Goal: Task Accomplishment & Management: Complete application form

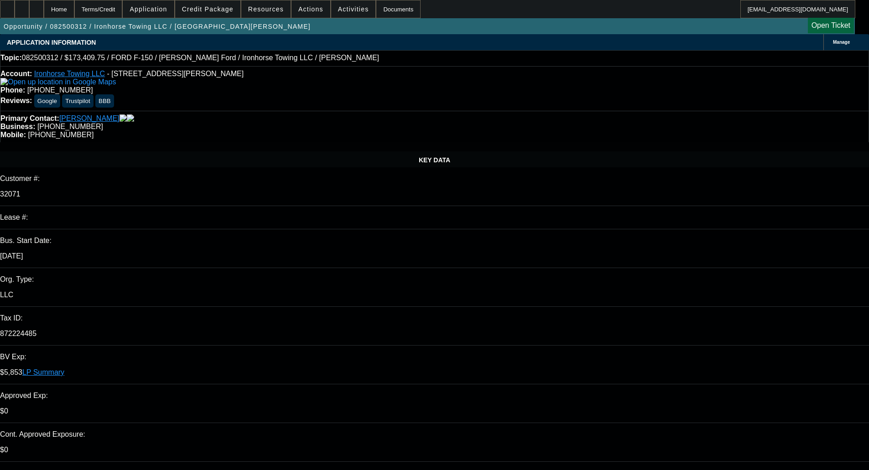
select select "0"
select select "3"
select select "0.1"
select select "4"
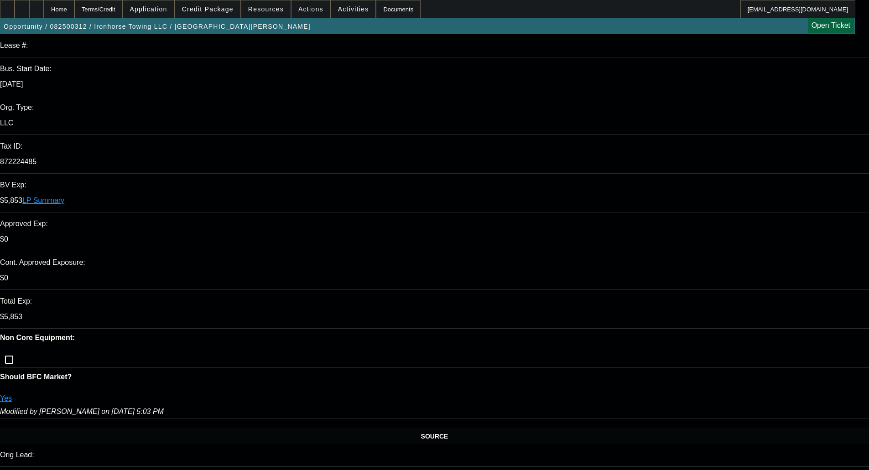
scroll to position [228, 0]
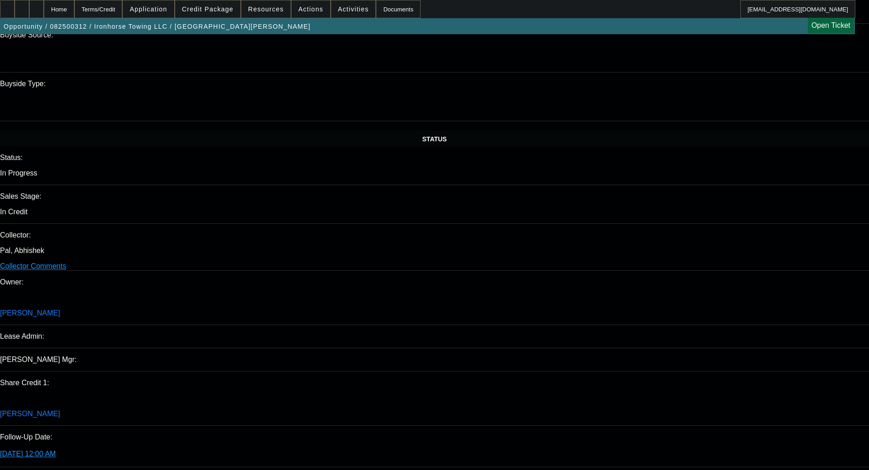
scroll to position [913, 0]
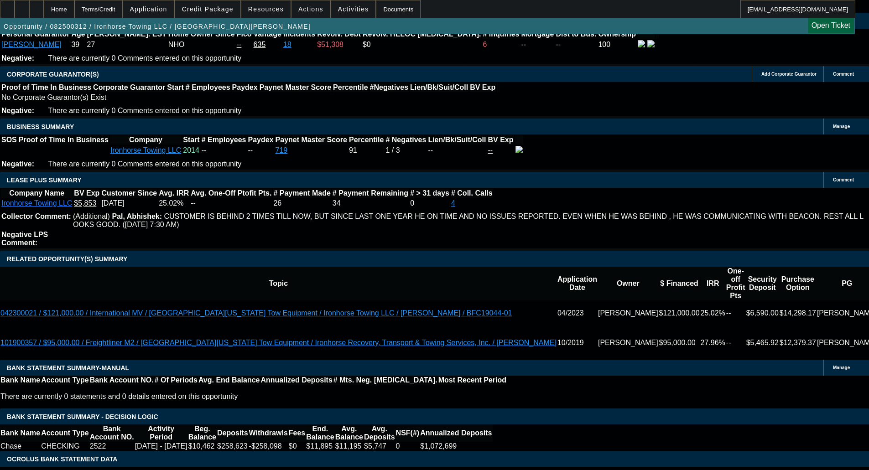
scroll to position [1257, 0]
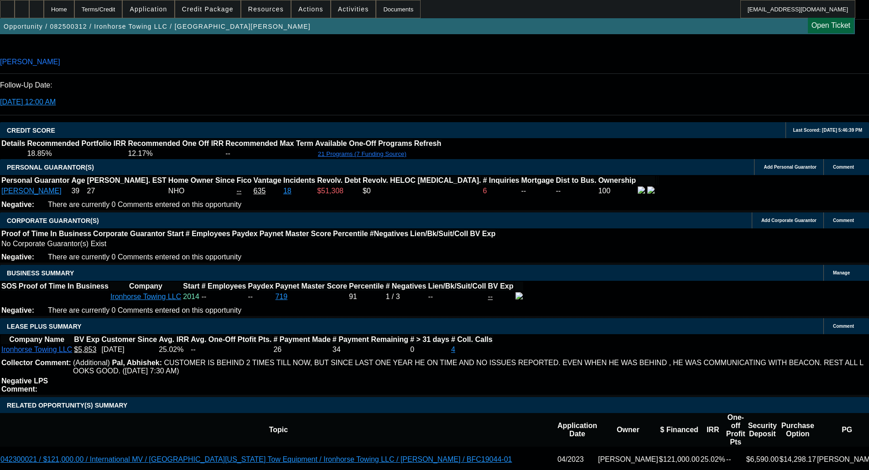
type textarea "LOW CBR; LARGE ASK - OKAY TO SELL"
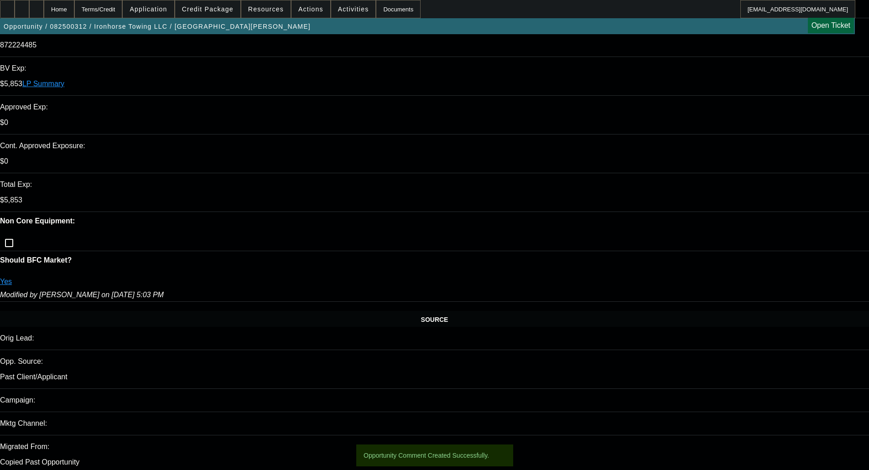
scroll to position [365, 0]
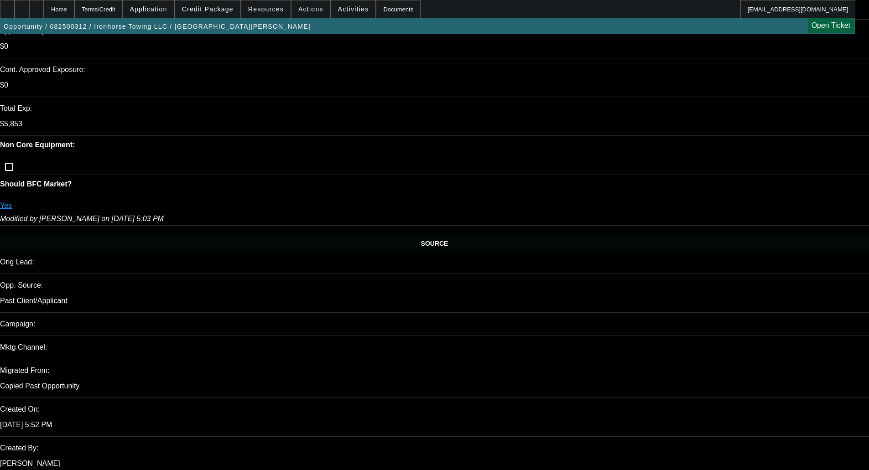
click at [644, 34] on div "Opportunity / 082500312 / Ironhorse Towing LLC / Tarin, Edgar Open Ticket" at bounding box center [427, 26] width 855 height 16
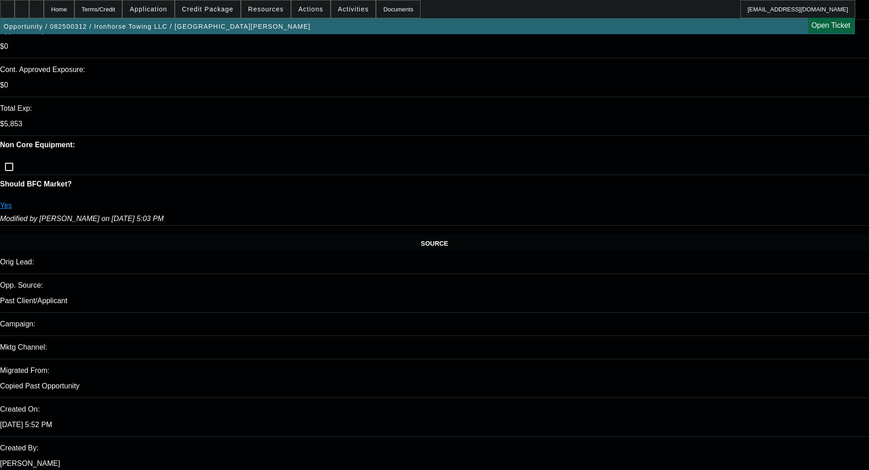
copy body "Good paying repeat customer needs a 4x4 pickup truck to service roadside assist…"
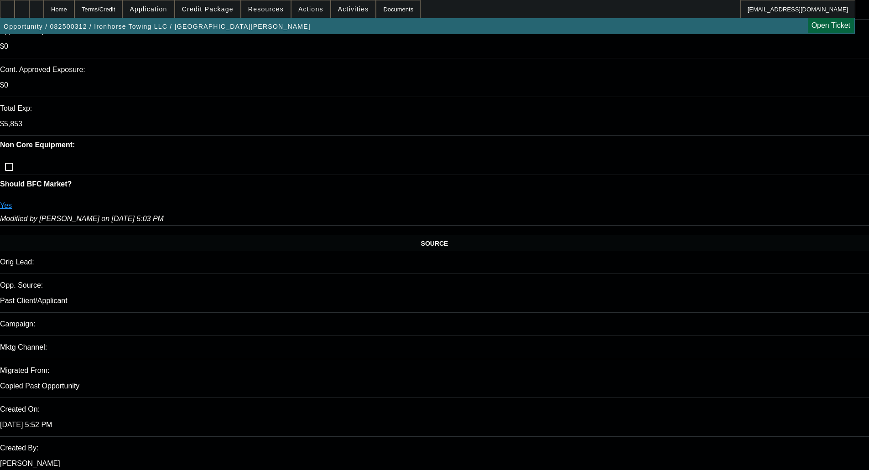
paste textarea "Good paying repeat customer needs a 4x4 pickup truck to service roadside assist…"
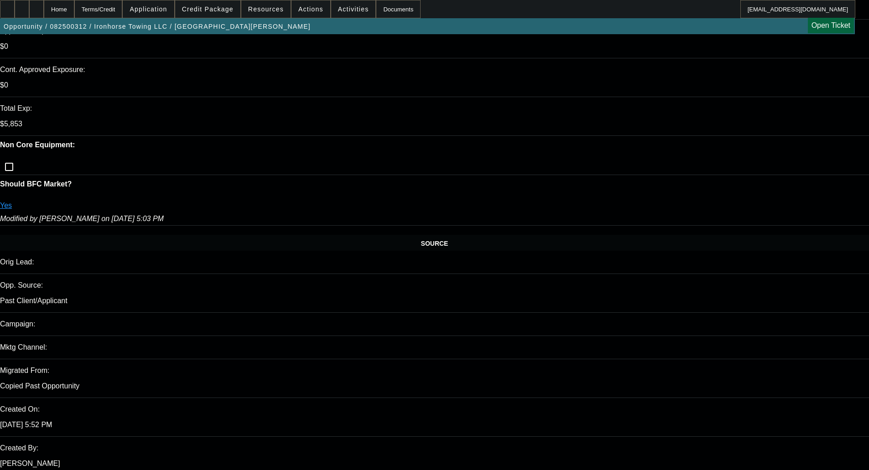
type textarea "Good paying repeat customer needs a 4x4 pickup truck to service roadside assist…"
radio input "true"
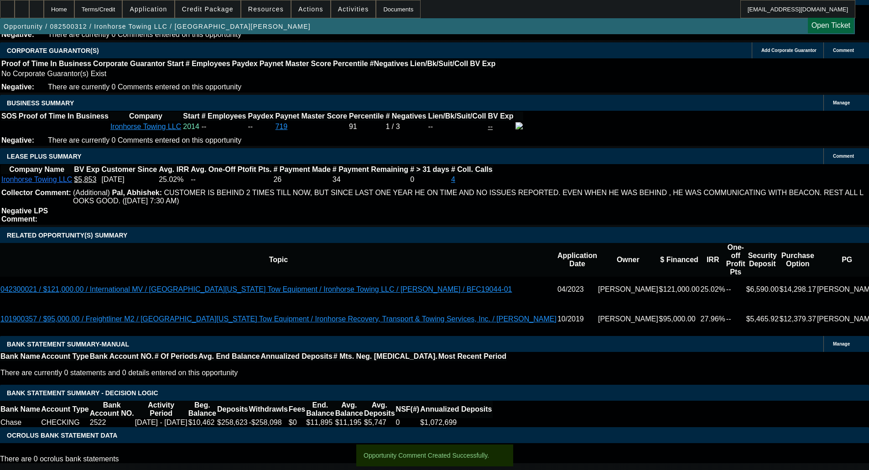
scroll to position [1348, 0]
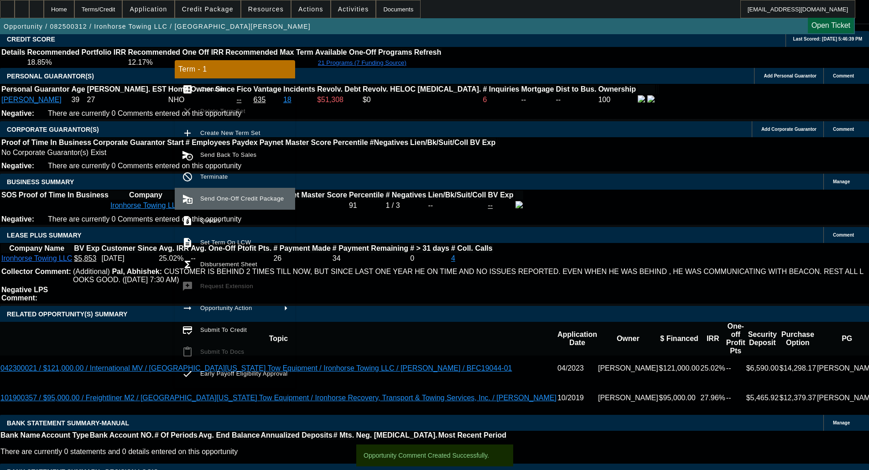
click at [227, 195] on span "Send One-Off Credit Package" at bounding box center [244, 198] width 88 height 11
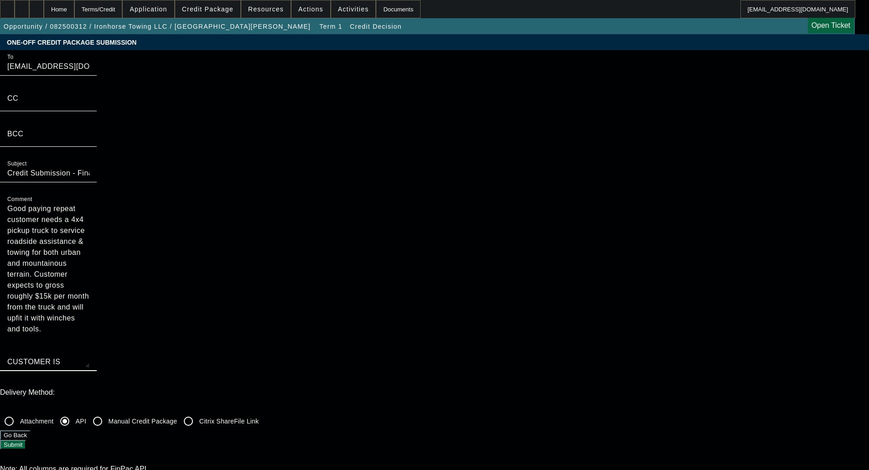
click at [89, 204] on textarea "Good paying repeat customer needs a 4x4 pickup truck to service roadside assist…" at bounding box center [48, 286] width 82 height 164
drag, startPoint x: 458, startPoint y: 107, endPoint x: 480, endPoint y: 214, distance: 109.5
click at [89, 214] on textarea "Good paying repeat customer needs a 4x4 pickup truck to service roadside assist…" at bounding box center [48, 286] width 82 height 164
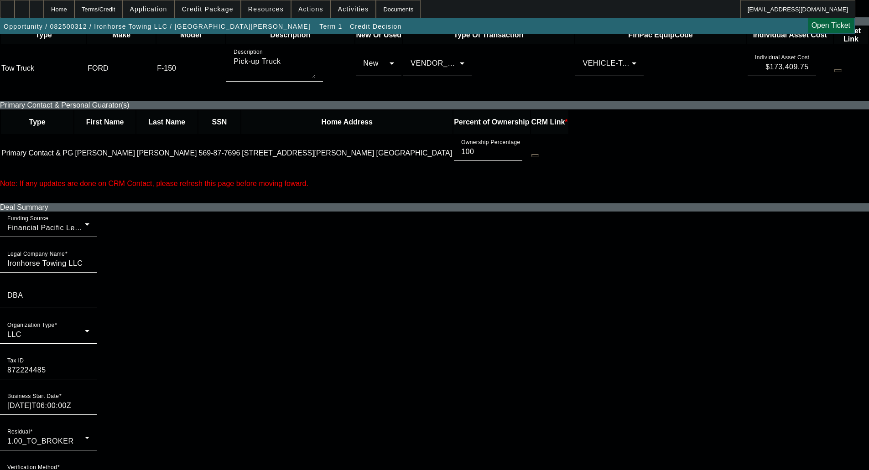
scroll to position [411, 0]
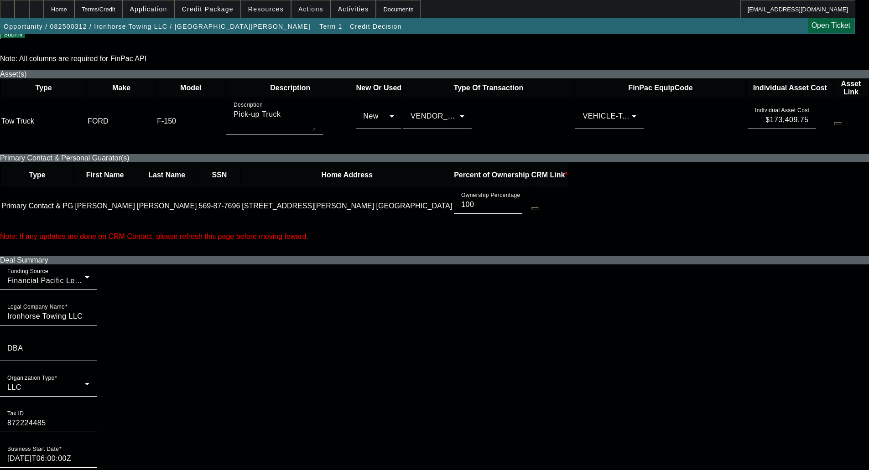
type textarea "Good paying repeat customer needs a 4x4 pickup truck to service roadside assist…"
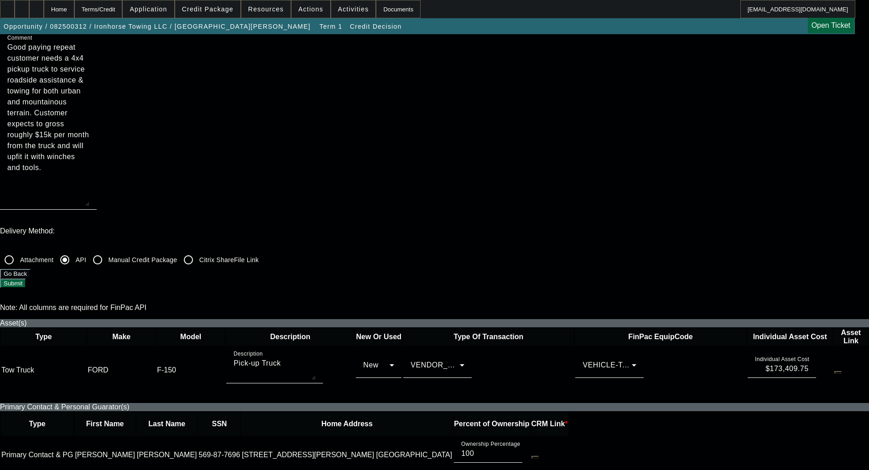
scroll to position [0, 0]
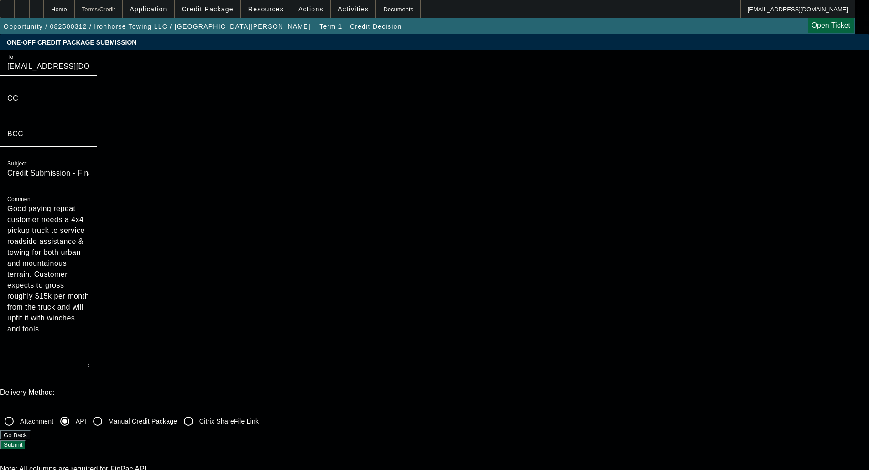
click at [97, 5] on div "Terms/Credit" at bounding box center [98, 9] width 48 height 18
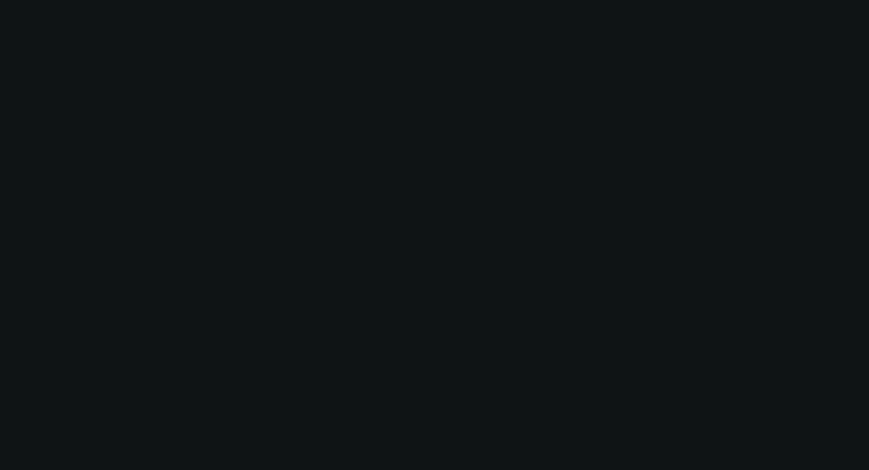
scroll to position [1172, 0]
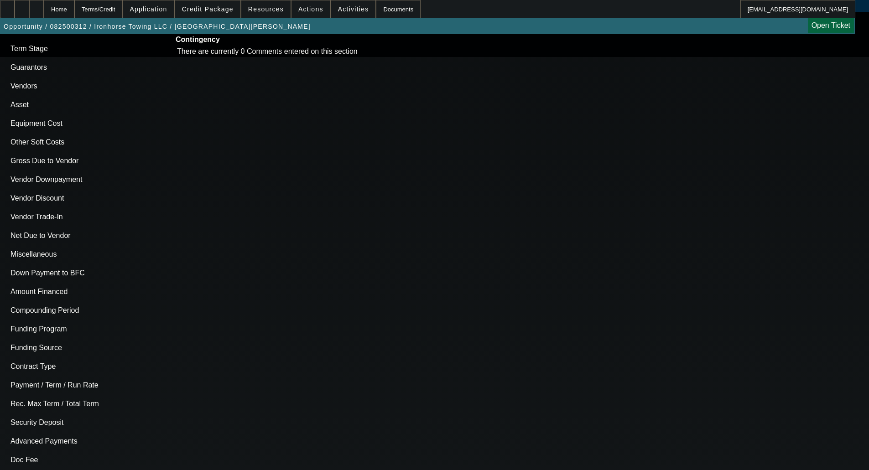
select select "0"
select select "3"
select select "0.1"
select select "4"
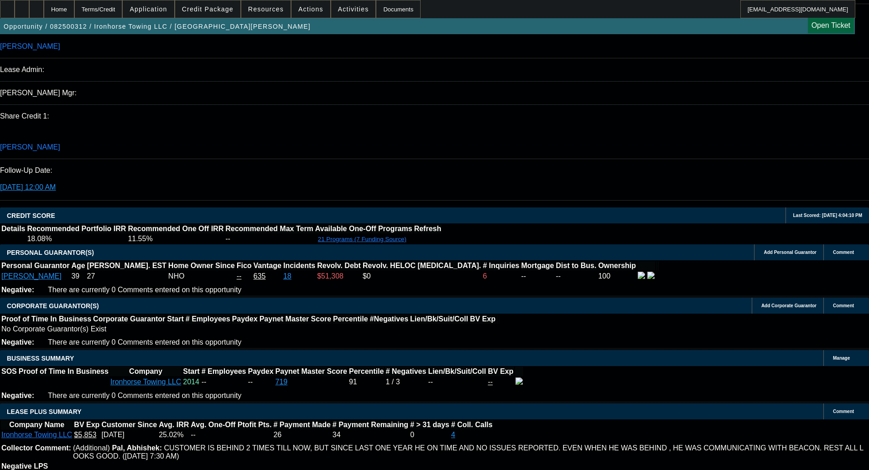
scroll to position [1192, 0]
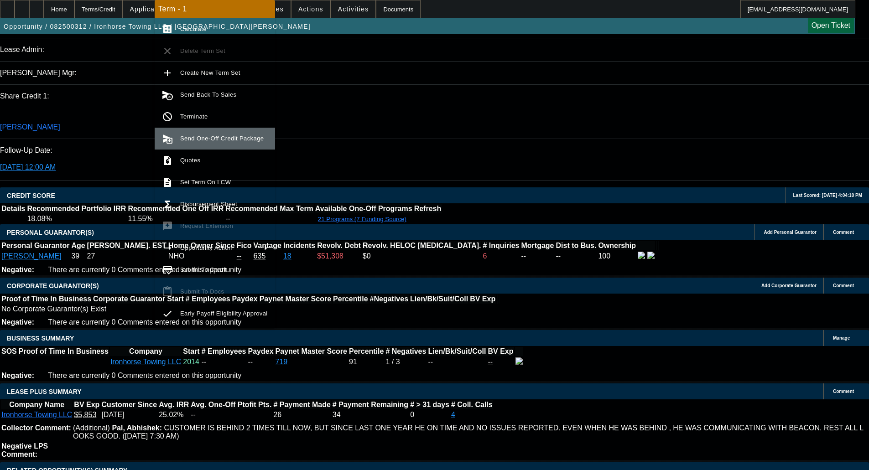
click at [215, 142] on span "Send One-Off Credit Package" at bounding box center [224, 138] width 88 height 11
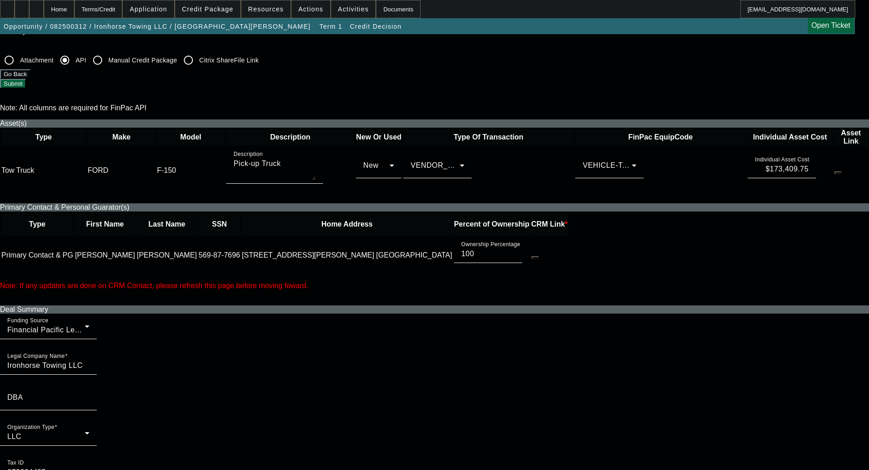
scroll to position [365, 0]
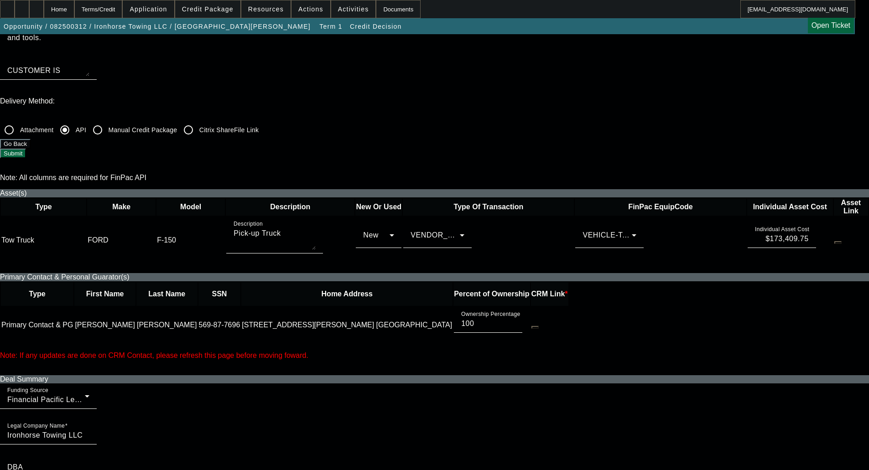
scroll to position [137, 0]
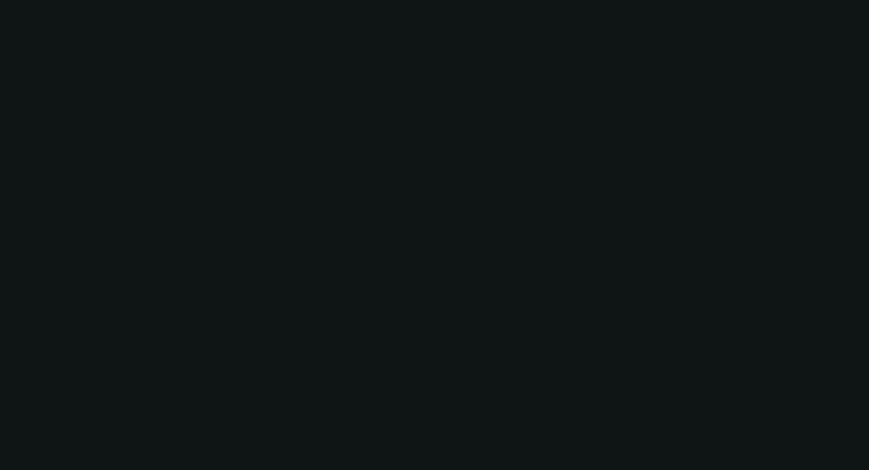
scroll to position [864, 0]
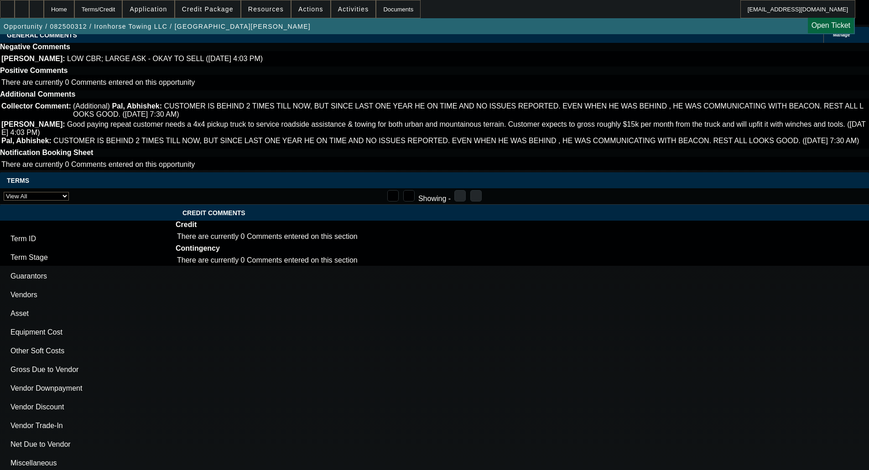
select select "0"
select select "3"
select select "0.1"
select select "4"
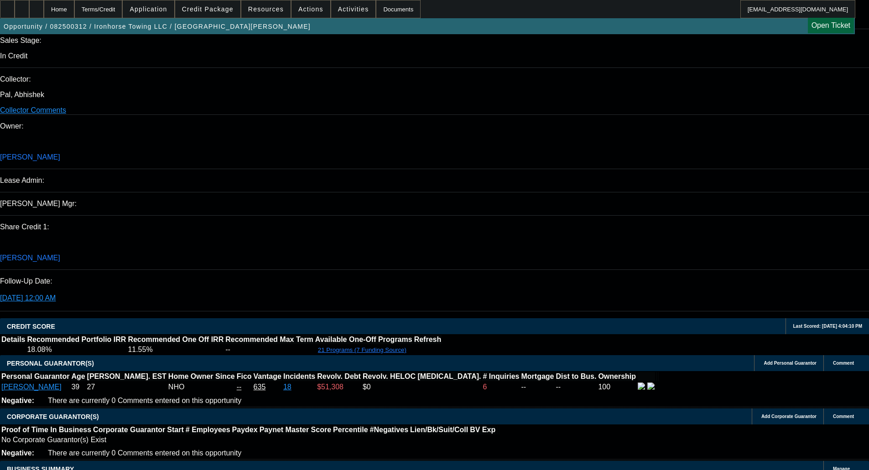
scroll to position [873, 0]
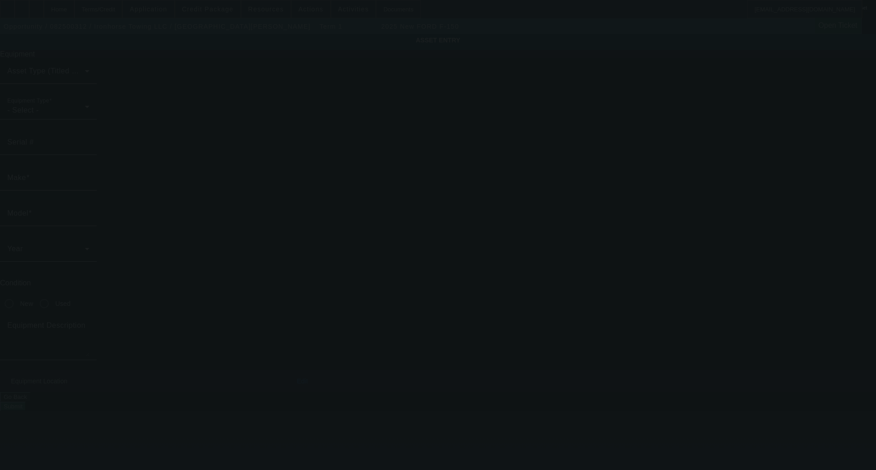
type input "1FTFW1RJXSFA21609"
type input "FORD"
type input "F-150"
radio input "true"
type textarea "Pick-up Truck"
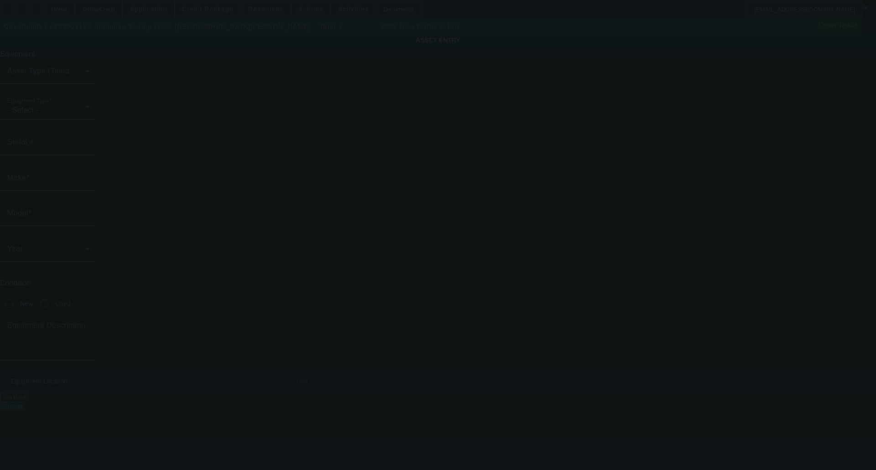
type input "7488 Knott Ave"
type input "Buena Park"
type input "90620"
type input "Orange"
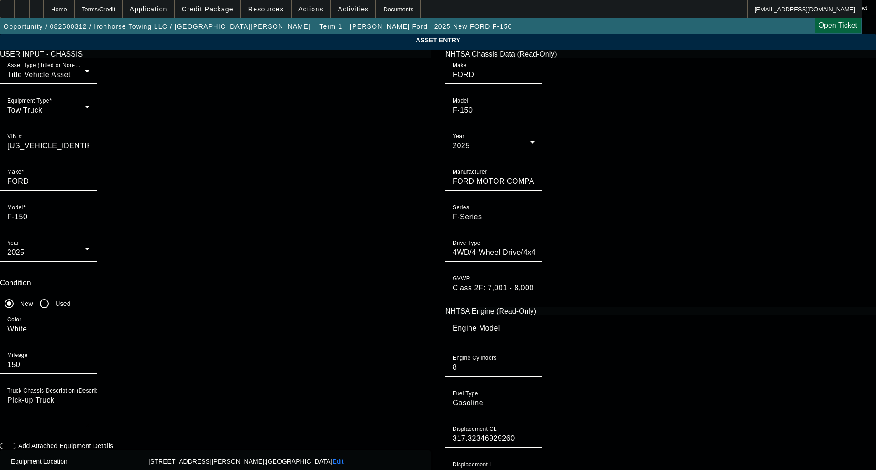
click at [85, 116] on div "Tow Truck" at bounding box center [46, 110] width 78 height 11
click at [224, 167] on mat-option "Commercial Truck Other" at bounding box center [238, 173] width 120 height 22
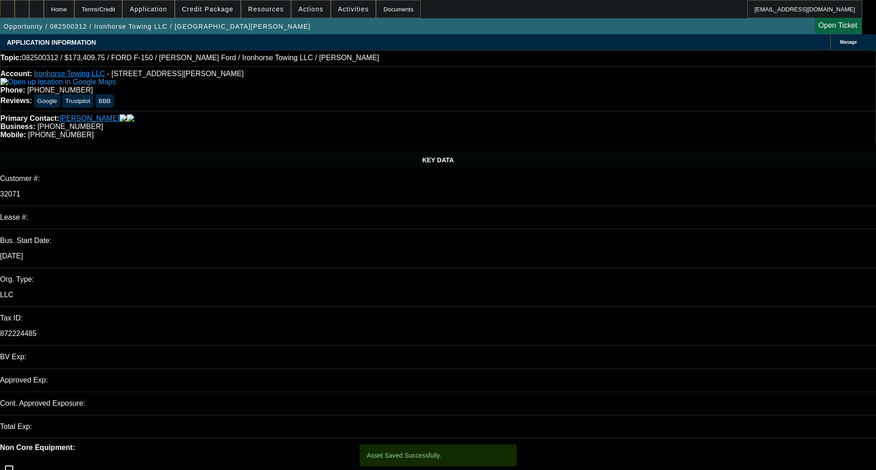
select select "0"
select select "3"
select select "0.1"
select select "4"
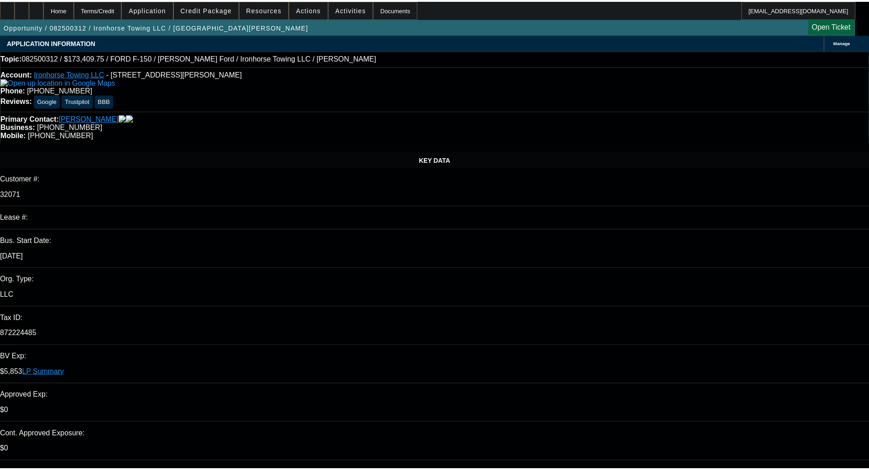
scroll to position [1282, 0]
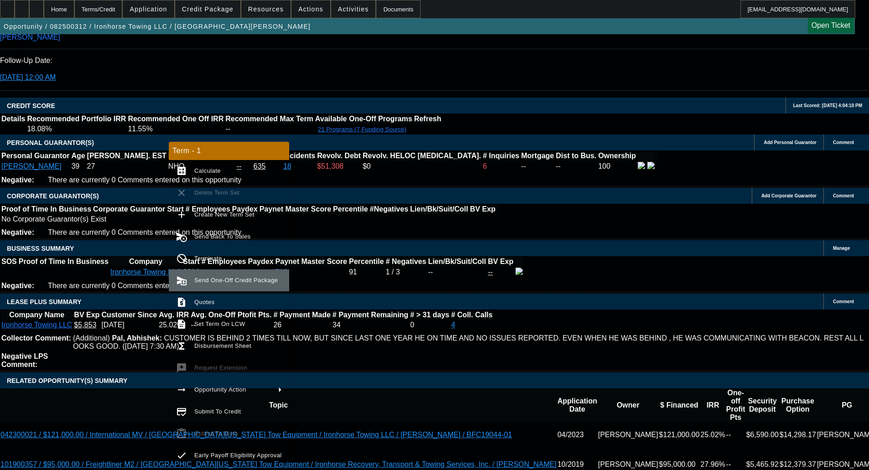
click at [213, 288] on button "send_and_archive Send One-Off Credit Package" at bounding box center [229, 281] width 120 height 22
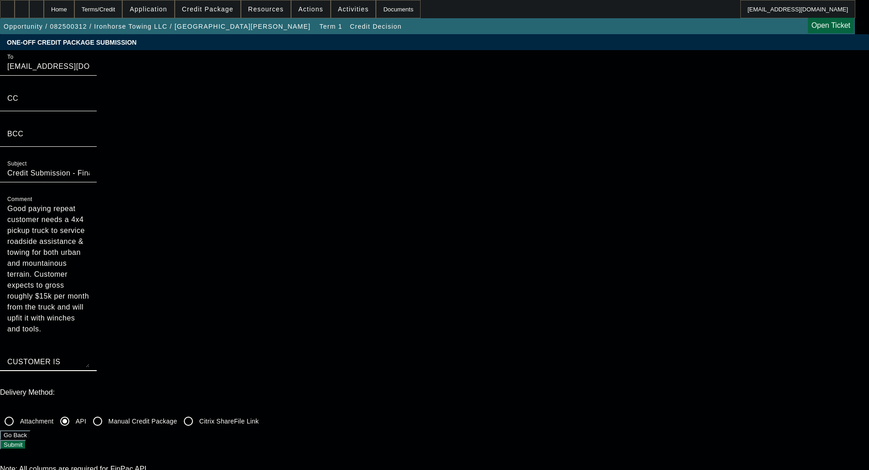
drag, startPoint x: 486, startPoint y: 109, endPoint x: 470, endPoint y: 331, distance: 222.4
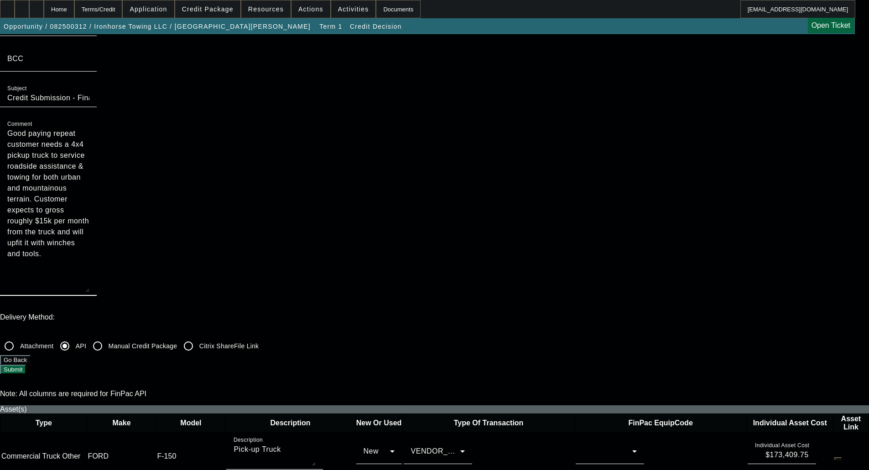
scroll to position [91, 0]
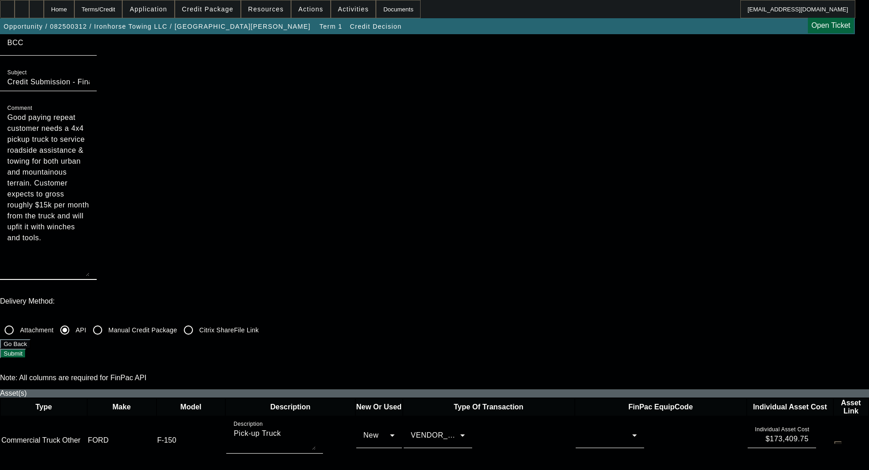
type textarea "Good paying repeat customer needs a 4x4 pickup truck to service roadside assist…"
click at [583, 430] on div at bounding box center [607, 435] width 49 height 11
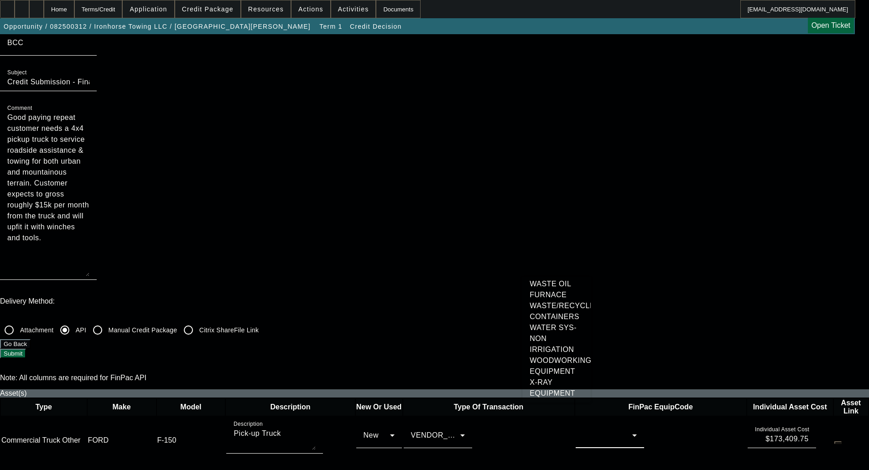
scroll to position [3659, 0]
click at [559, 49] on span "VEHICLE-Pickup/Flatbed" at bounding box center [557, 38] width 54 height 22
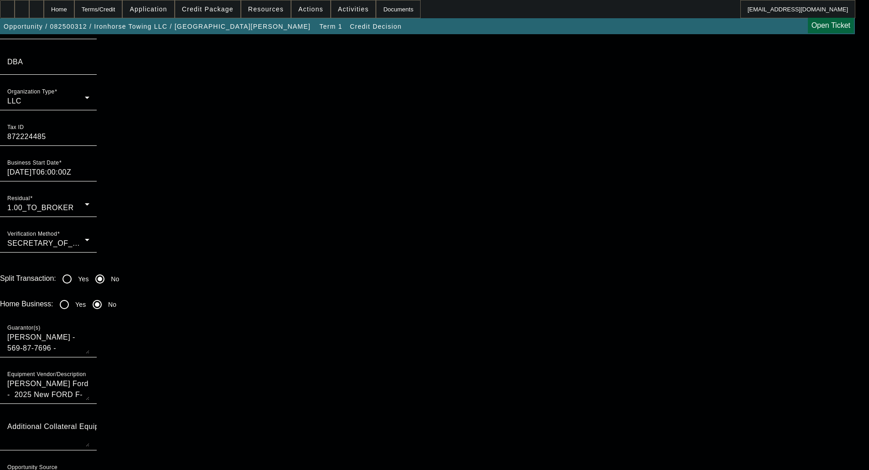
scroll to position [730, 0]
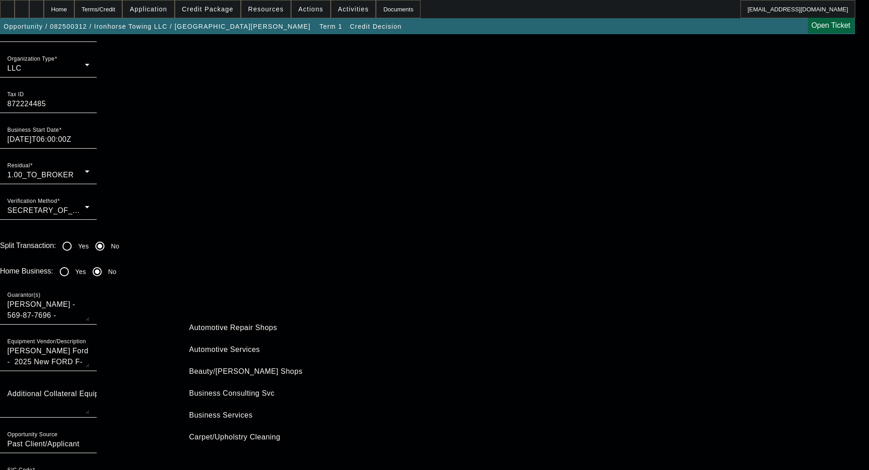
scroll to position [137, 0]
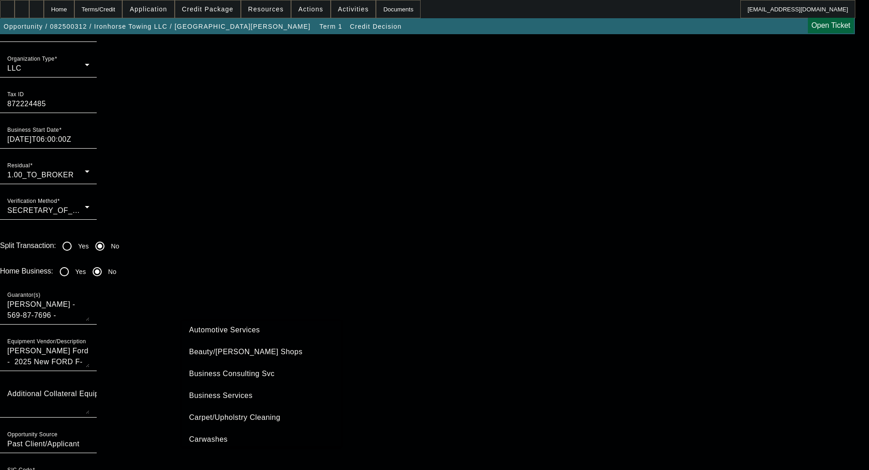
click at [231, 335] on span "Automotive Services" at bounding box center [224, 330] width 71 height 11
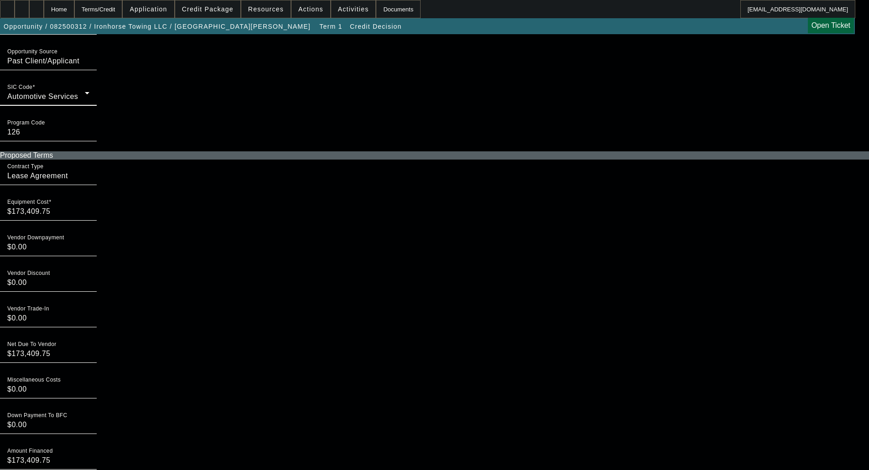
scroll to position [1186, 0]
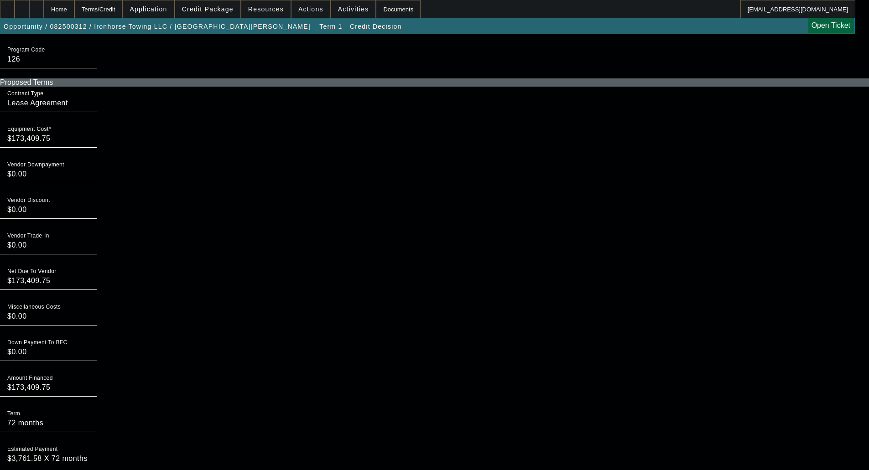
click at [89, 382] on input "$173,409.75" at bounding box center [48, 387] width 82 height 11
drag, startPoint x: 199, startPoint y: 267, endPoint x: 186, endPoint y: 270, distance: 13.5
click at [97, 407] on div "Term 72 months" at bounding box center [48, 420] width 97 height 26
type input "60 months"
click at [89, 454] on textarea "$3,761.58 X 72 months" at bounding box center [48, 465] width 82 height 22
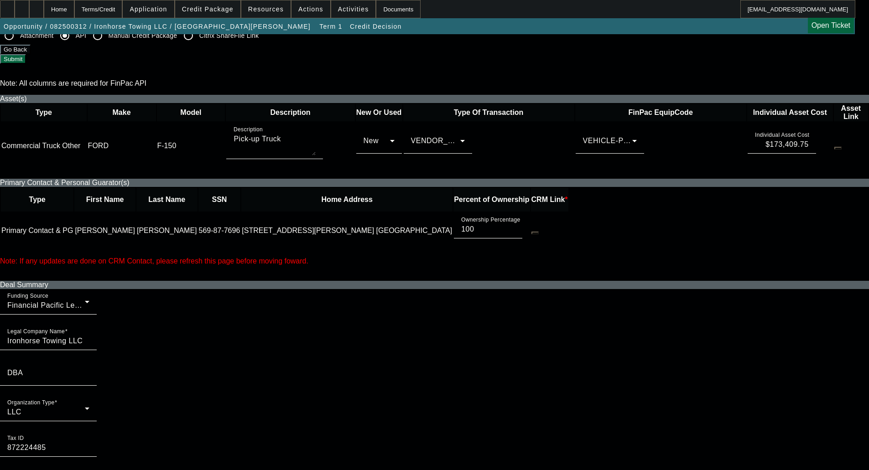
scroll to position [373, 0]
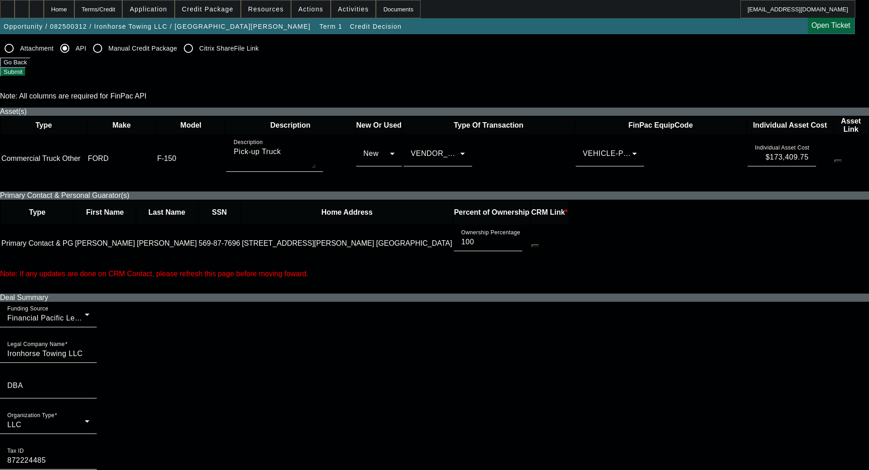
type textarea "$3,761.58 X 60 months"
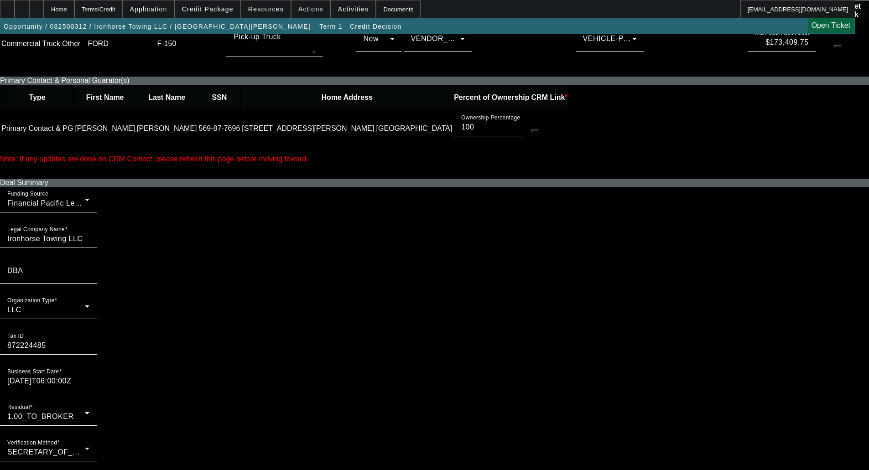
scroll to position [510, 0]
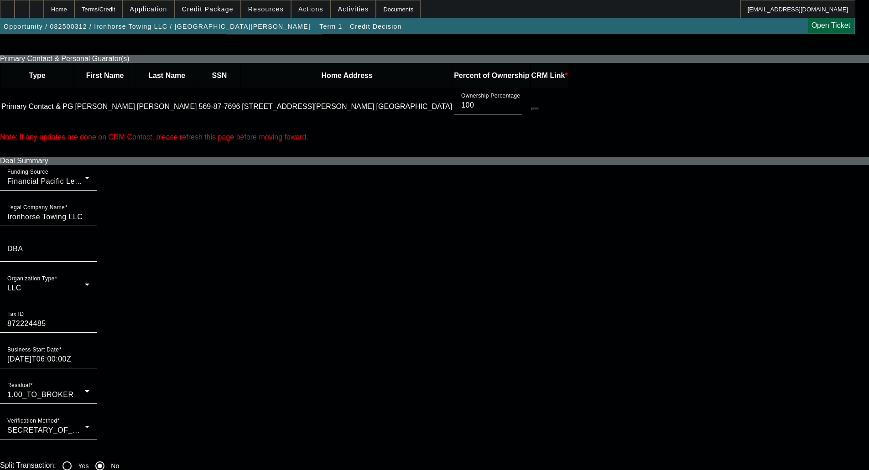
radio input "true"
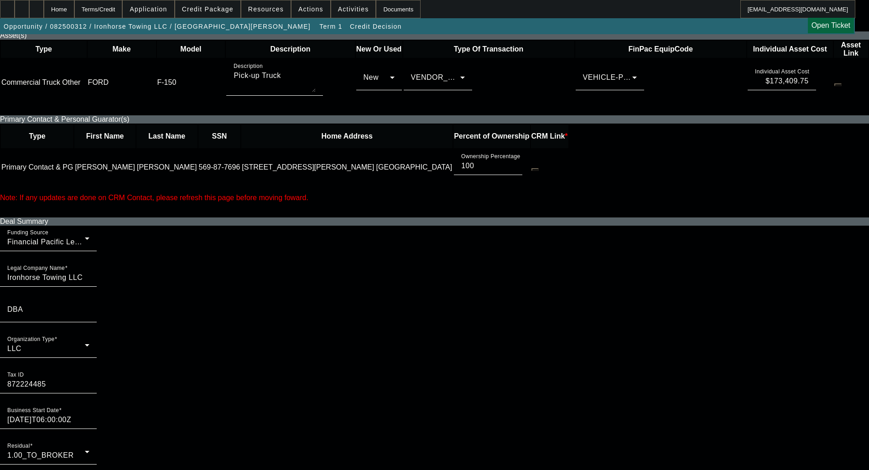
scroll to position [373, 0]
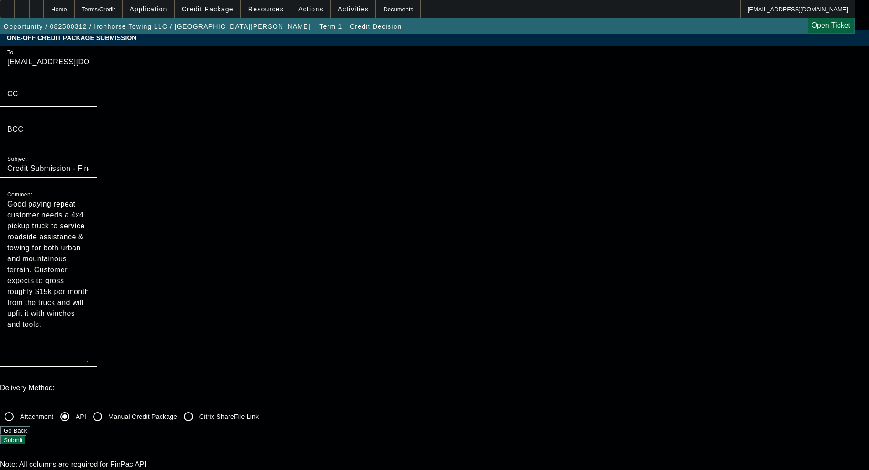
scroll to position [0, 0]
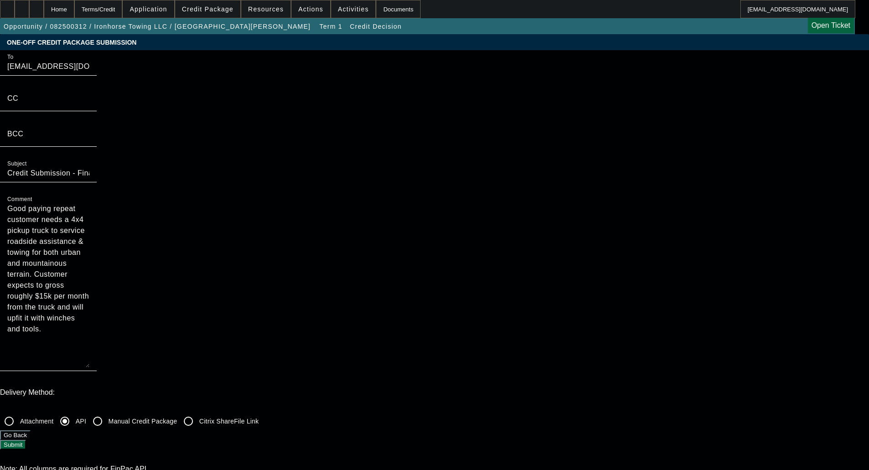
click at [26, 440] on button "Submit" at bounding box center [13, 445] width 26 height 10
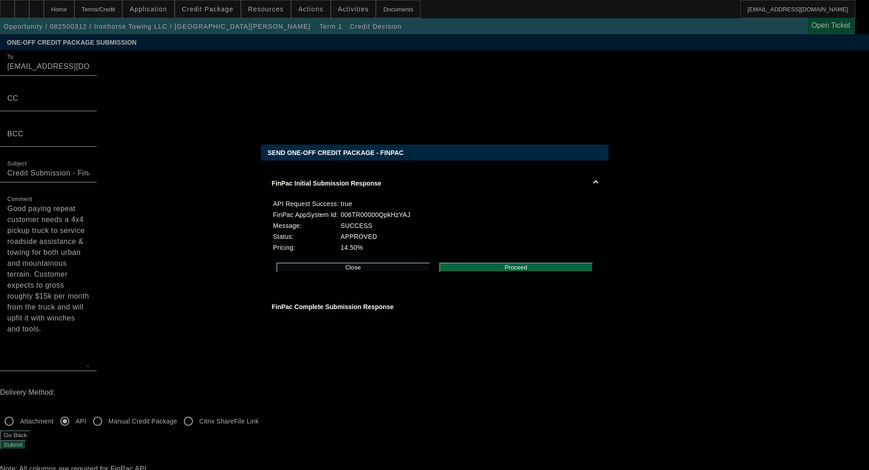
click at [523, 268] on button "Proceed" at bounding box center [516, 268] width 154 height 10
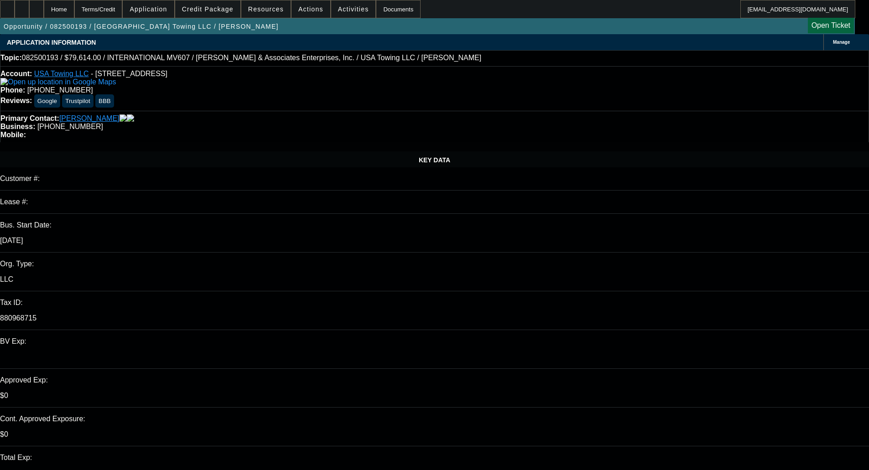
select select "0.1"
select select "0"
select select "2"
select select "0"
select select "0.1"
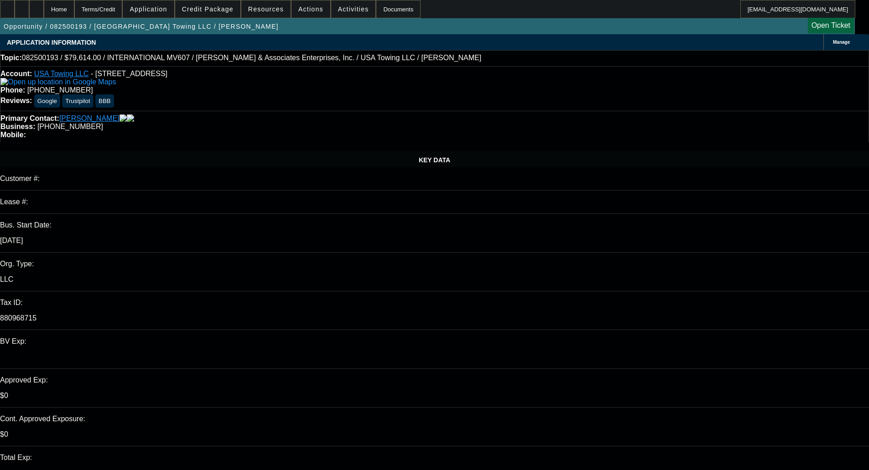
select select "2"
select select "0"
select select "0.1"
select select "2"
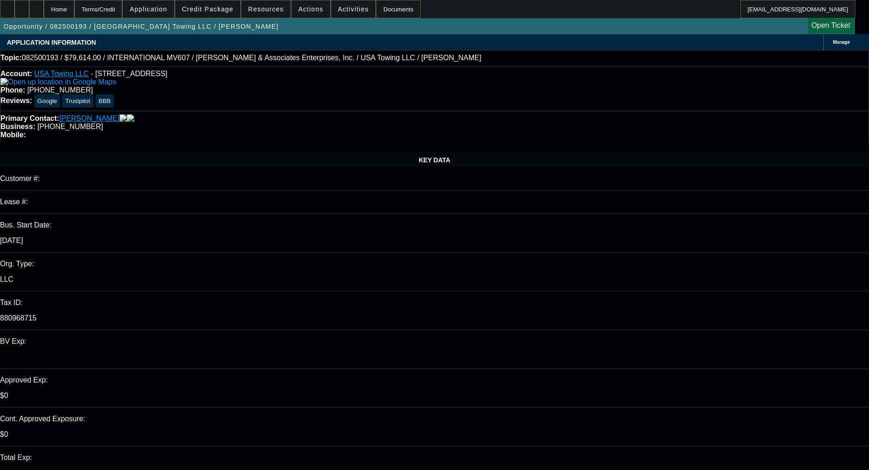
select select "2"
select select "0"
select select "0.15"
select select "0"
select select "3"
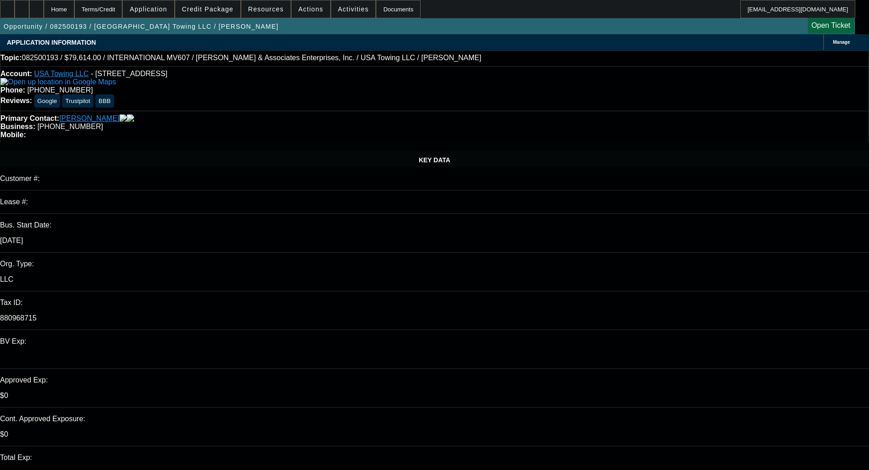
select select "0.1"
select select "6"
select select "4"
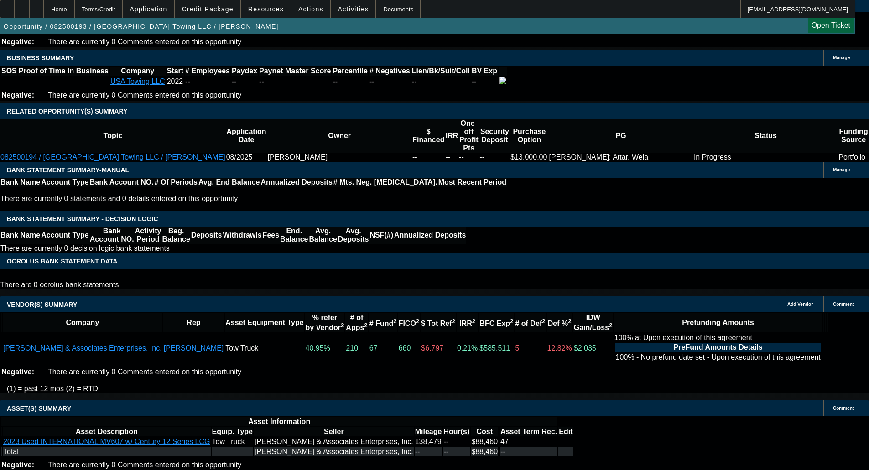
scroll to position [1579, 0]
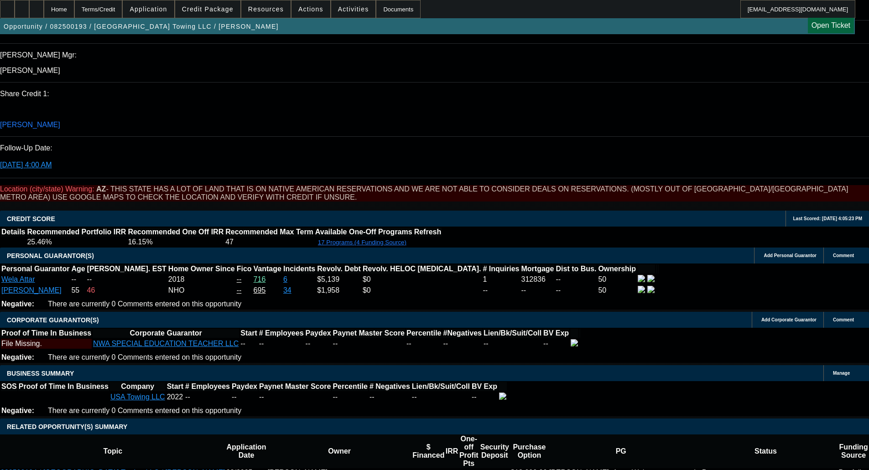
scroll to position [1214, 0]
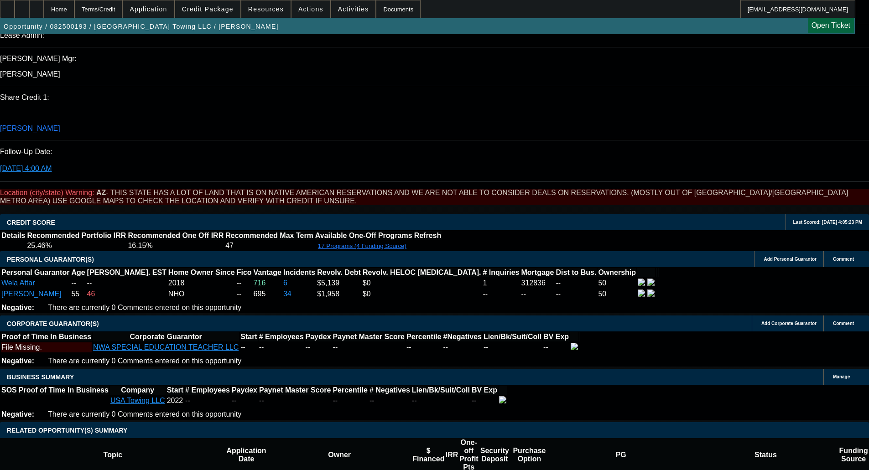
click at [221, 14] on span at bounding box center [207, 9] width 65 height 22
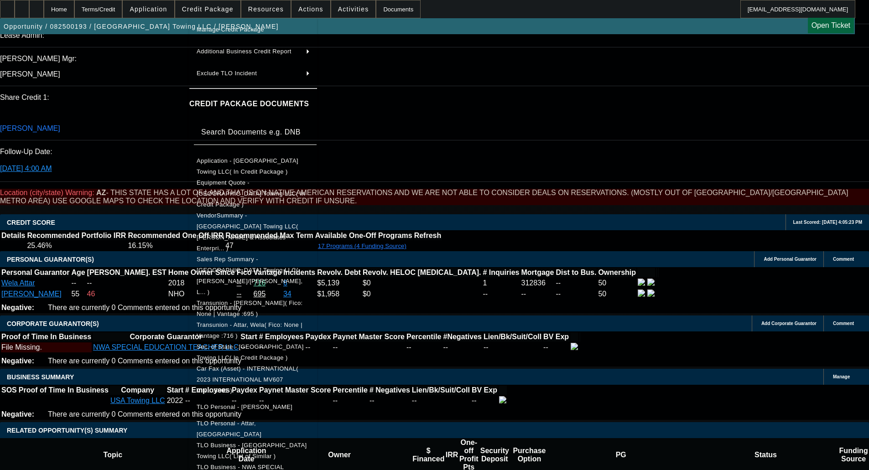
scroll to position [157, 0]
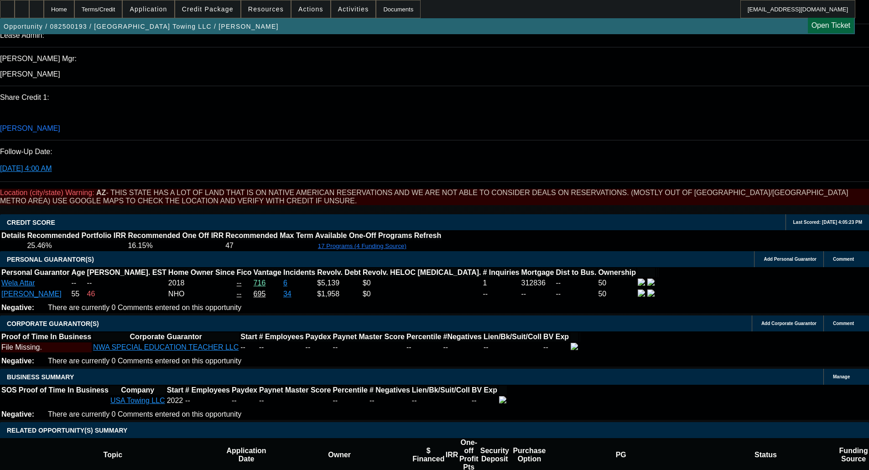
click at [214, 10] on span "Credit Package" at bounding box center [208, 8] width 52 height 7
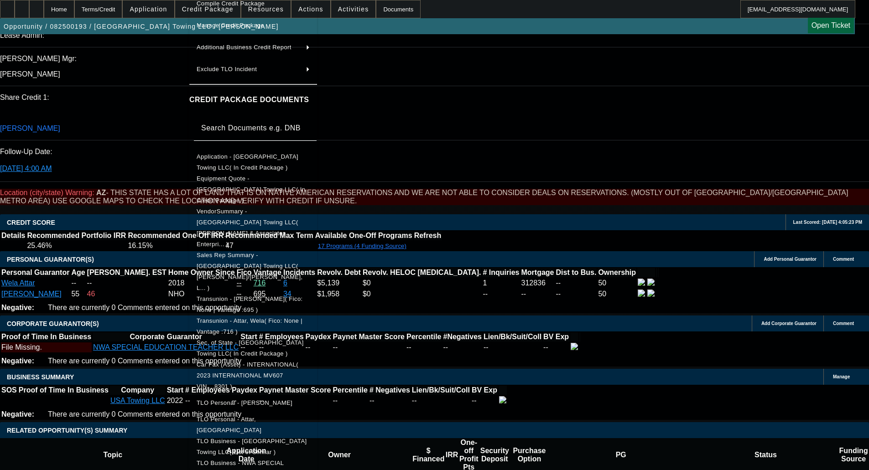
scroll to position [140, 0]
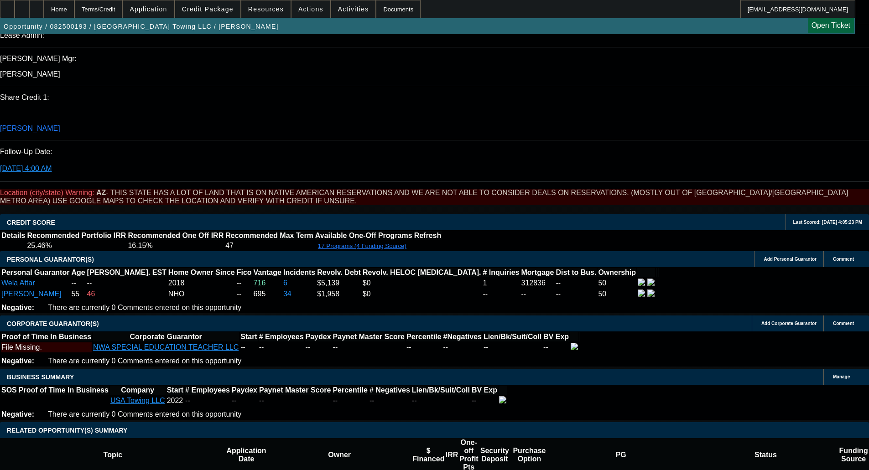
click at [212, 12] on span "Credit Package" at bounding box center [208, 8] width 52 height 7
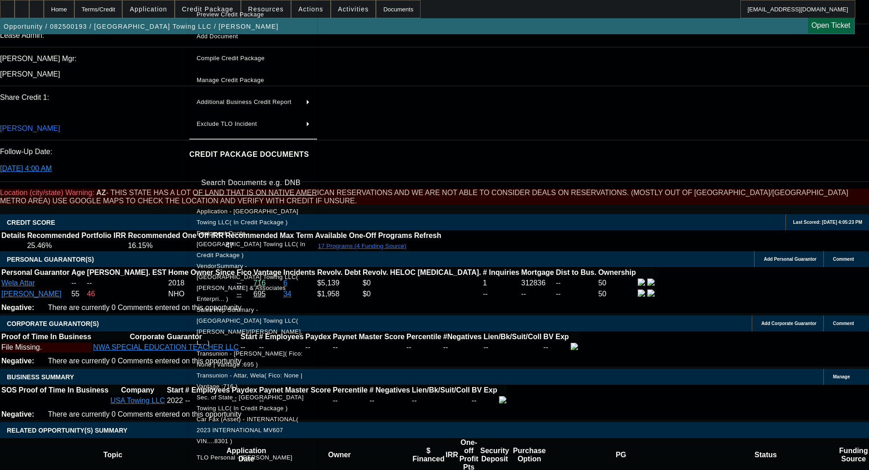
click at [236, 239] on span "Equipment Quote - USA Towing LLC( In Credit Package )" at bounding box center [253, 244] width 113 height 33
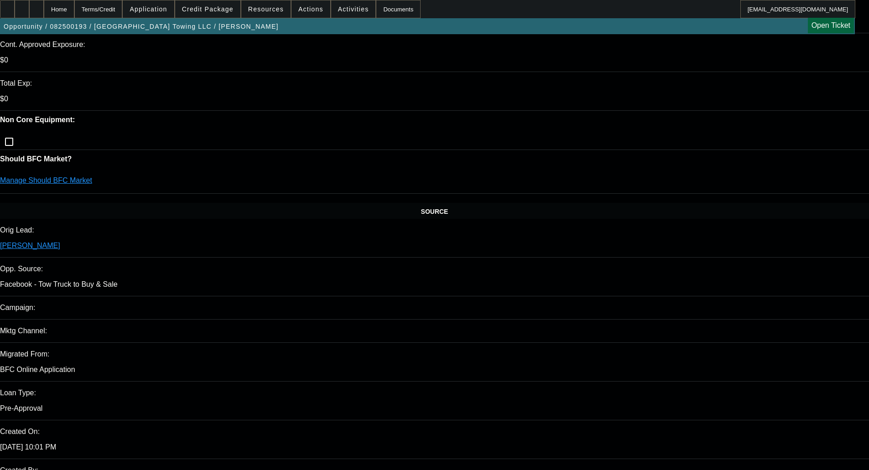
scroll to position [0, 0]
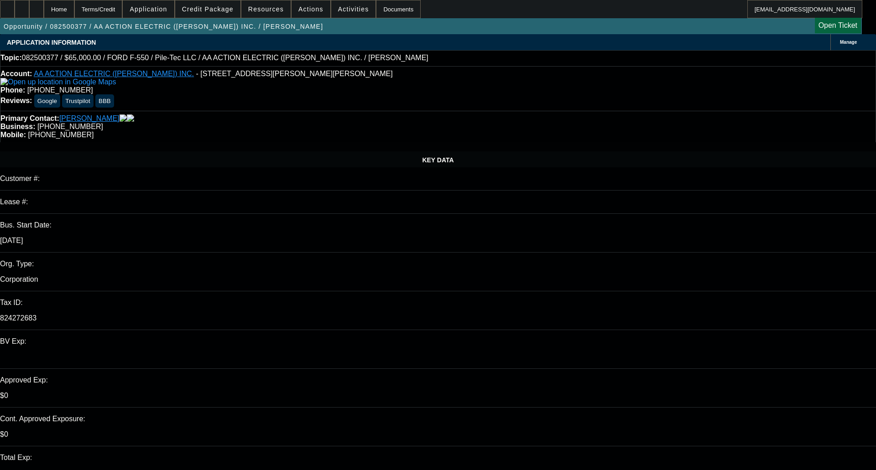
select select "0"
select select "6"
select select "0"
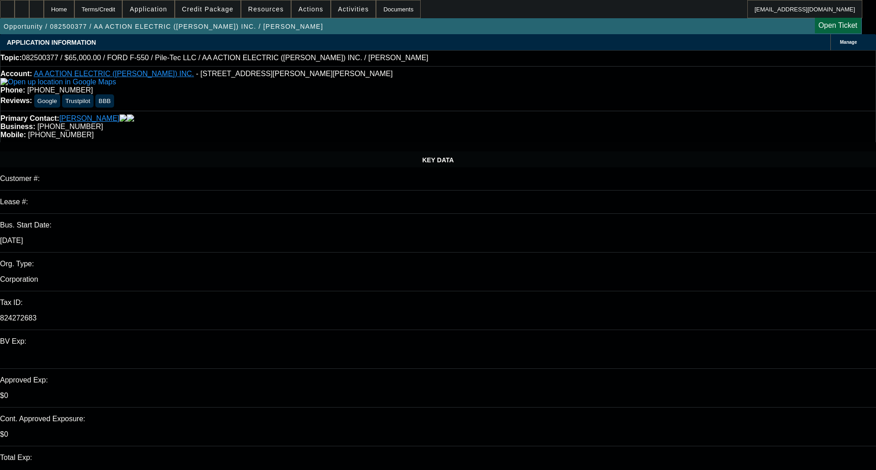
select select "0"
select select "6"
select select "0"
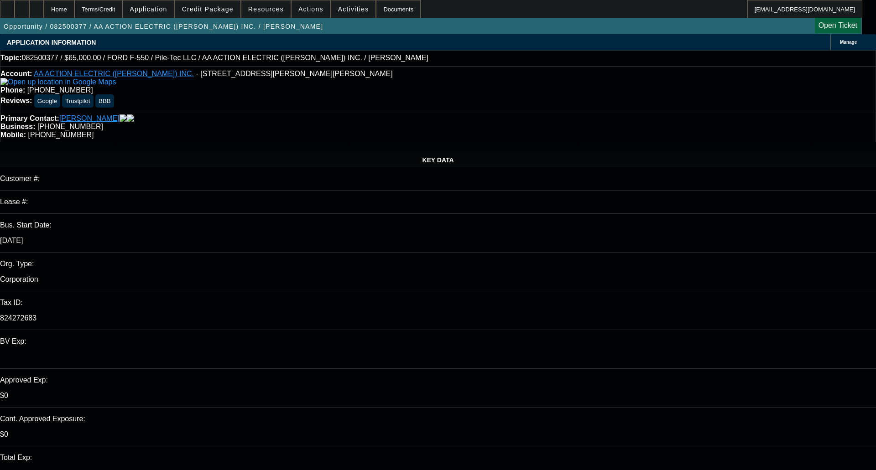
select select "0"
select select "6"
select select "0"
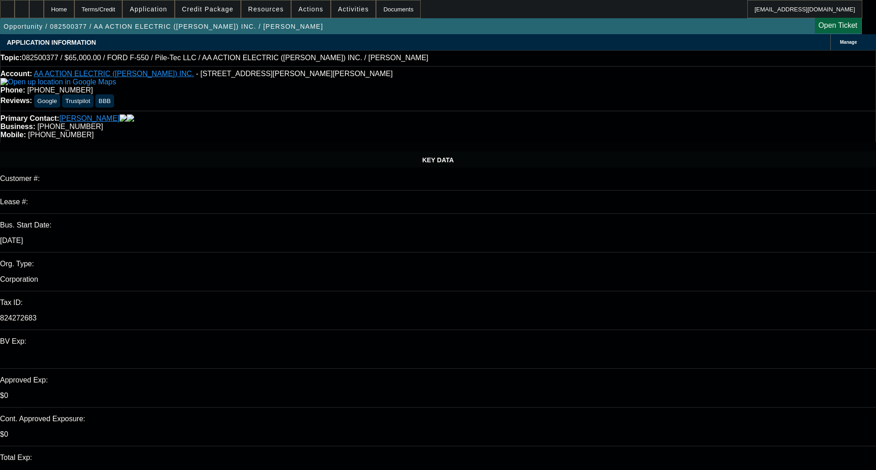
select select "6"
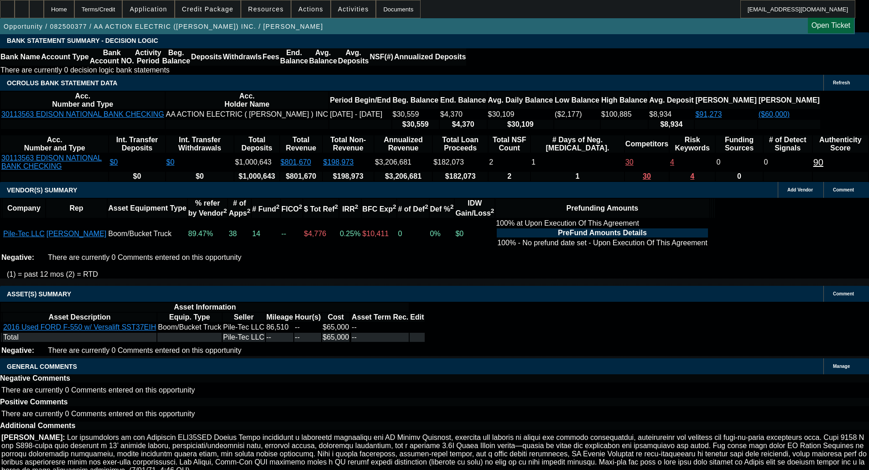
scroll to position [1664, 0]
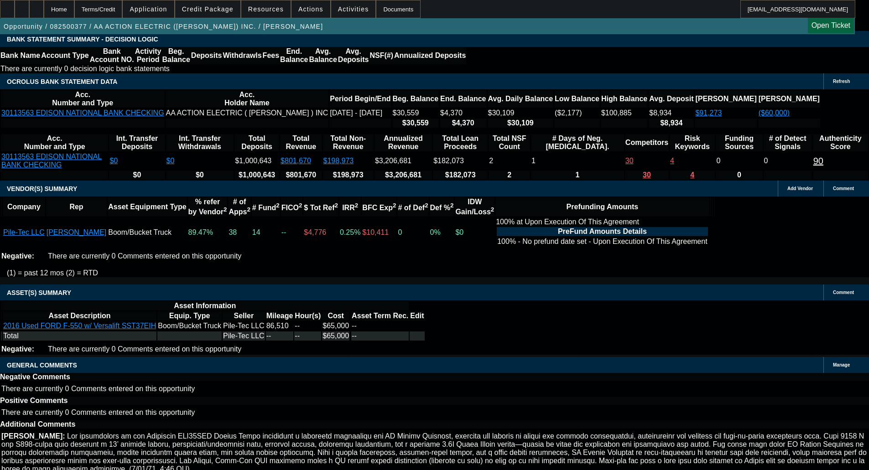
select select "6"
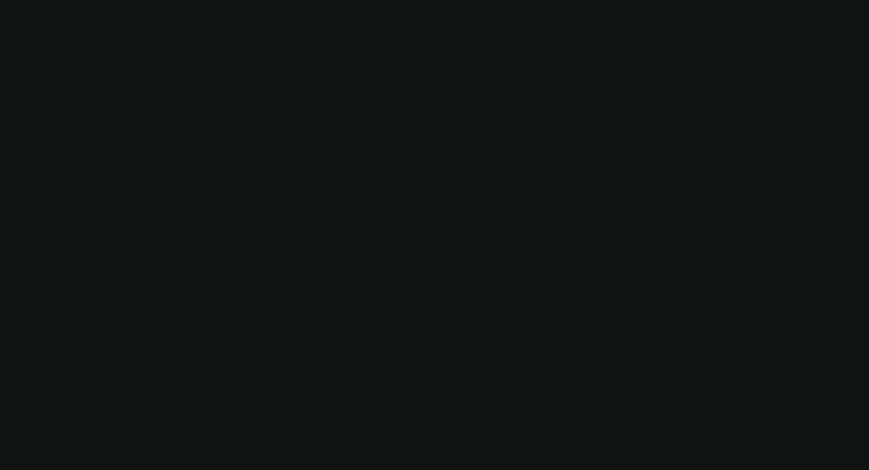
scroll to position [0, 0]
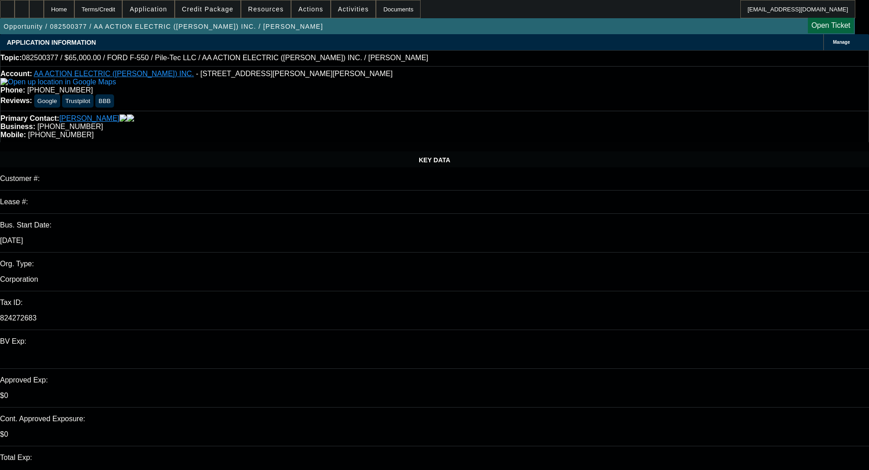
type input "03:02"
type input "04:11"
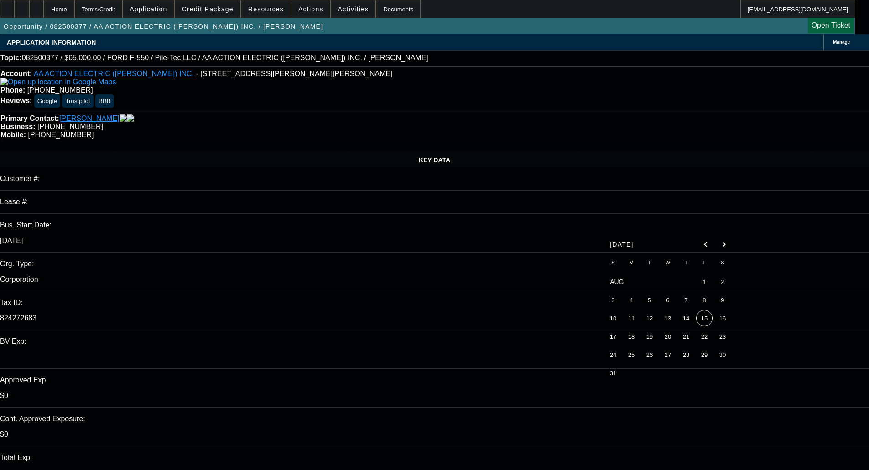
drag, startPoint x: 707, startPoint y: 320, endPoint x: 676, endPoint y: 230, distance: 96.0
click at [707, 320] on span "15" at bounding box center [704, 318] width 16 height 16
type input "[DATE]"
type textarea "D"
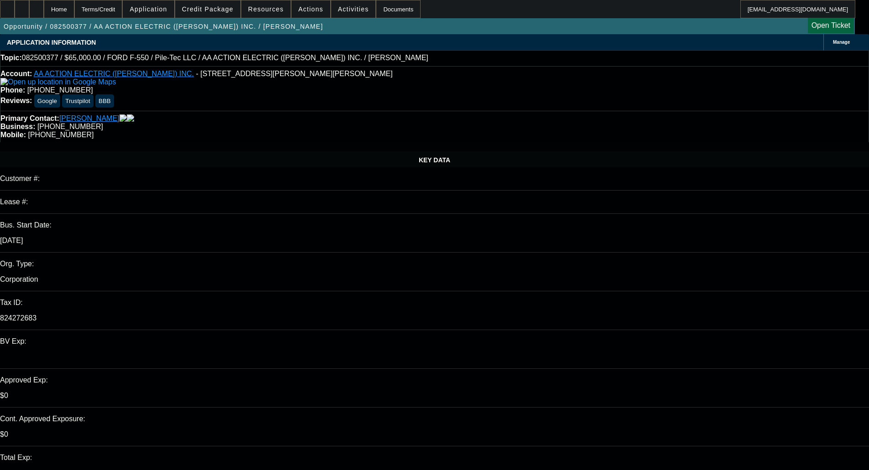
paste textarea "Good Afternoon, to continue reviewing this deal we will need Geraldine Marr add…"
type textarea "PER CPEF - "Good Afternoon, to continue reviewing this deal we will need Gerald…"
select select "0"
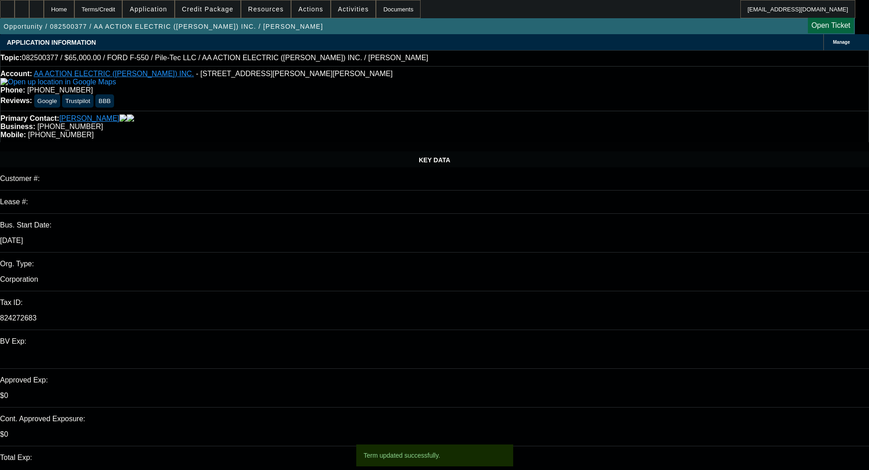
select select "0"
select select "6"
select select "0"
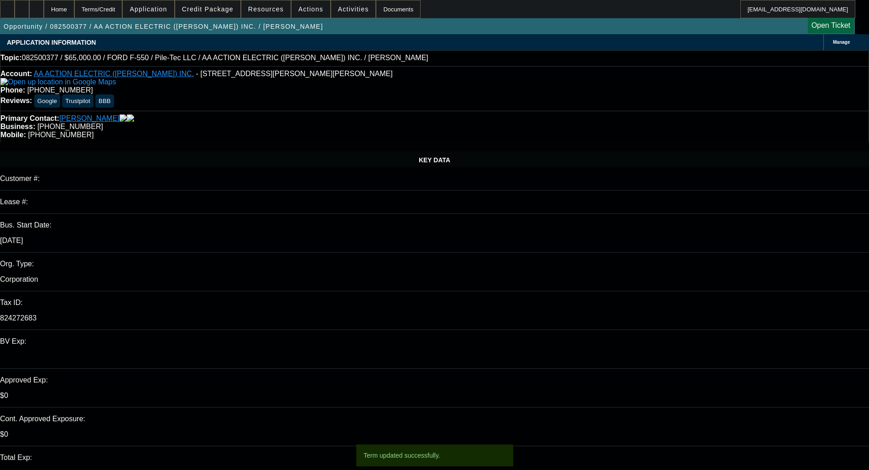
select select "6"
select select "0"
select select "6"
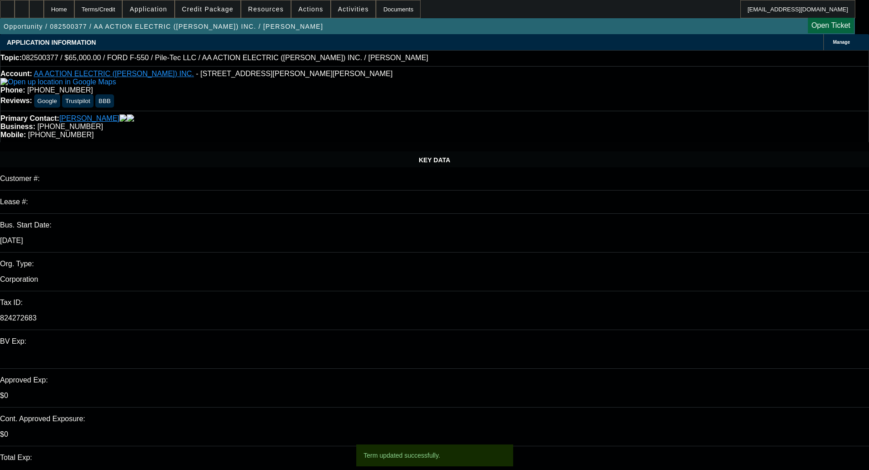
select select "0"
select select "6"
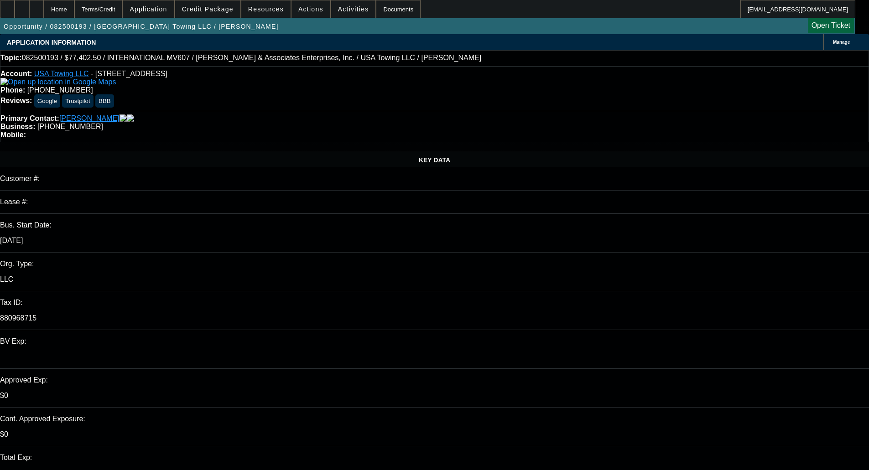
select select "0"
select select "2"
select select "0"
select select "6"
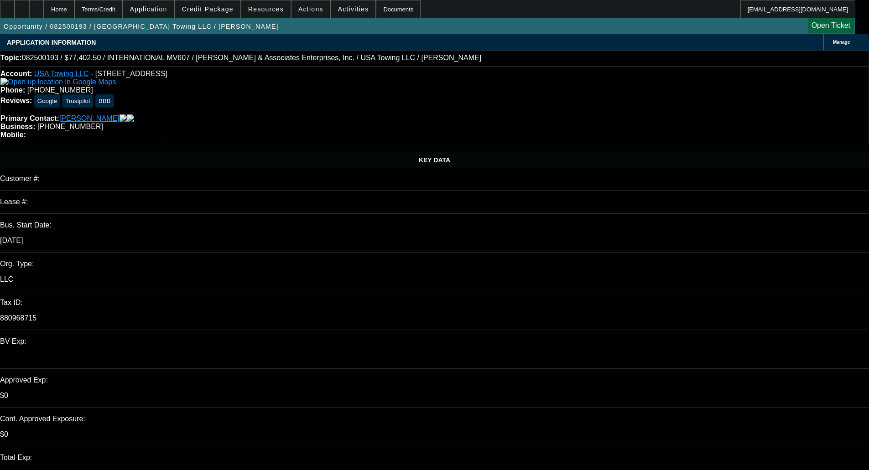
select select "0.1"
select select "0"
select select "2"
select select "0"
select select "6"
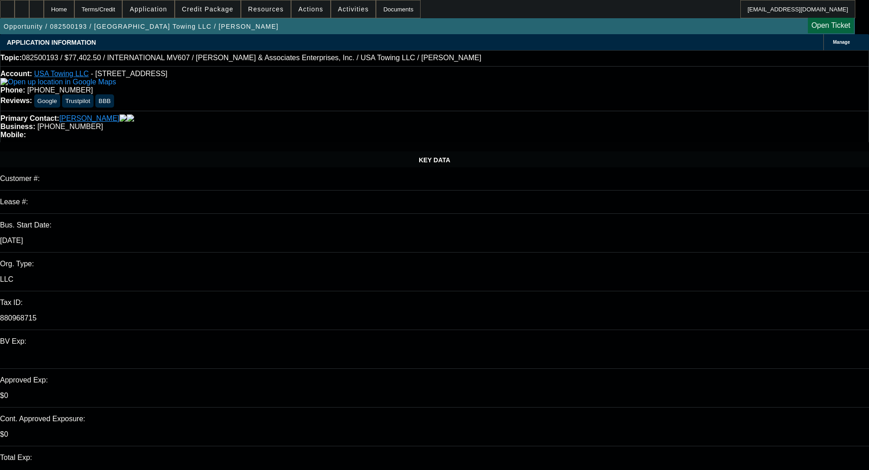
select select "0.1"
select select "0"
select select "2"
select select "0"
select select "6"
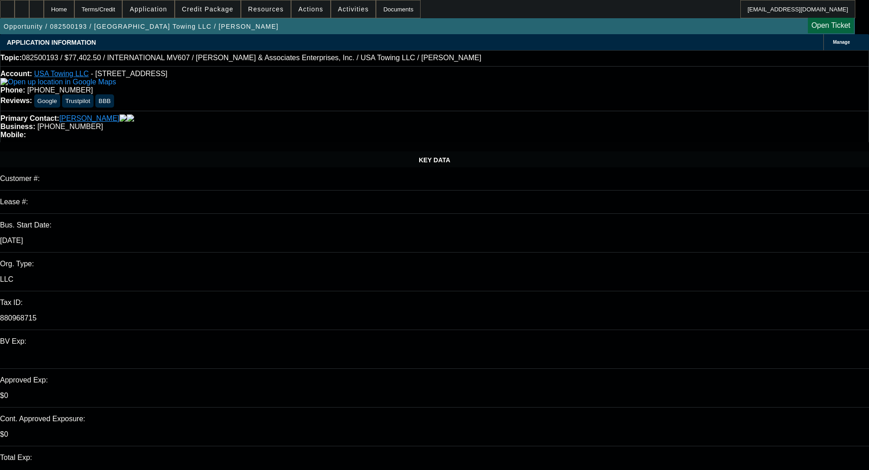
select select "0.1"
select select "2"
select select "0"
select select "6"
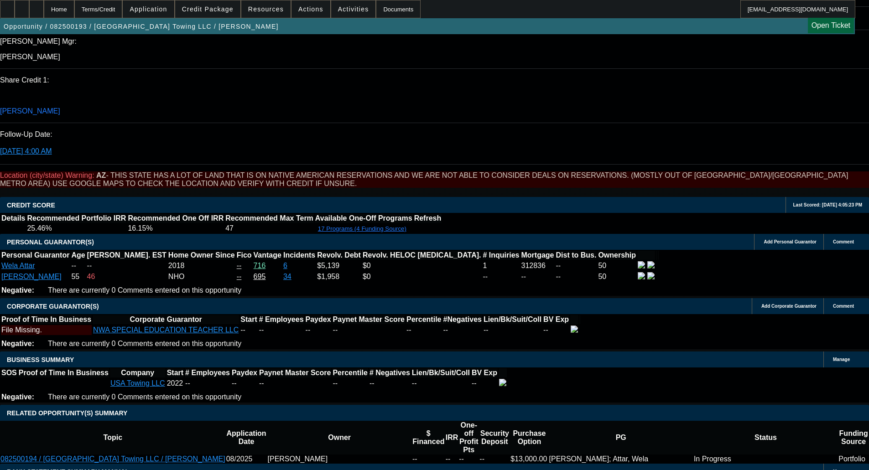
scroll to position [1232, 0]
click at [218, 7] on span "Credit Package" at bounding box center [208, 8] width 52 height 7
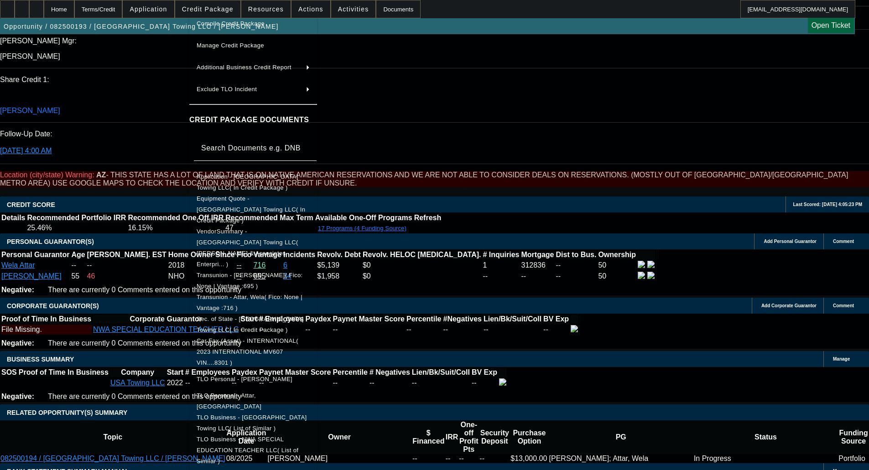
scroll to position [136, 0]
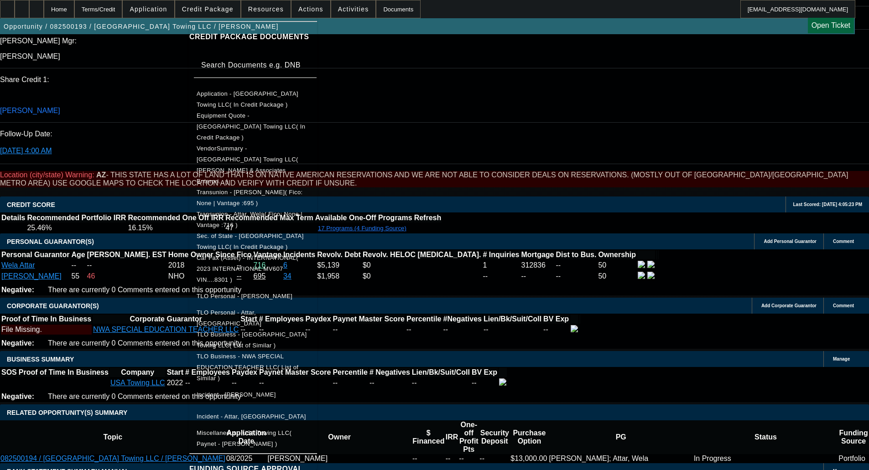
click at [287, 255] on span "Car Fax (Asset) - INTERNATIONAL( 2023 INTERNATIONAL MV607 VIN....8301 )" at bounding box center [248, 269] width 102 height 29
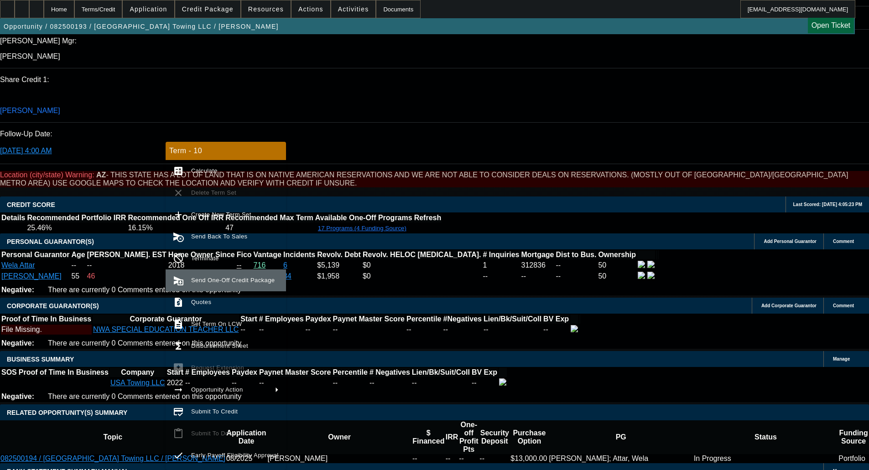
click at [219, 283] on span "Send One-Off Credit Package" at bounding box center [233, 280] width 84 height 7
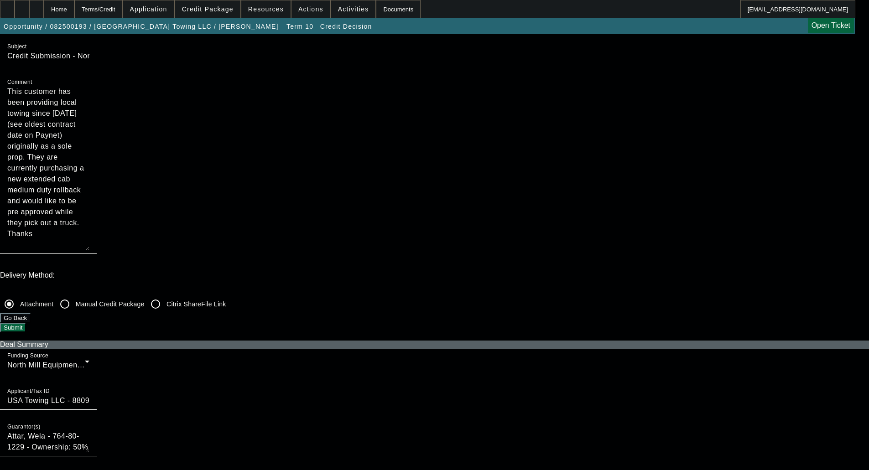
scroll to position [183, 0]
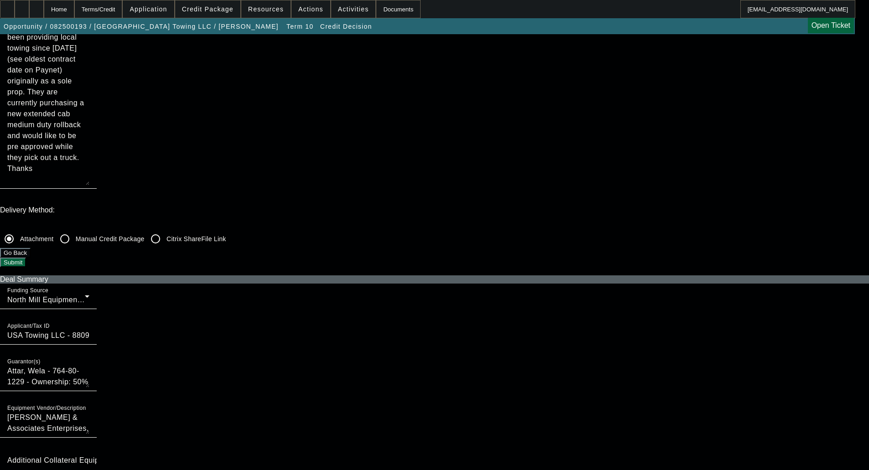
checkbox input "true"
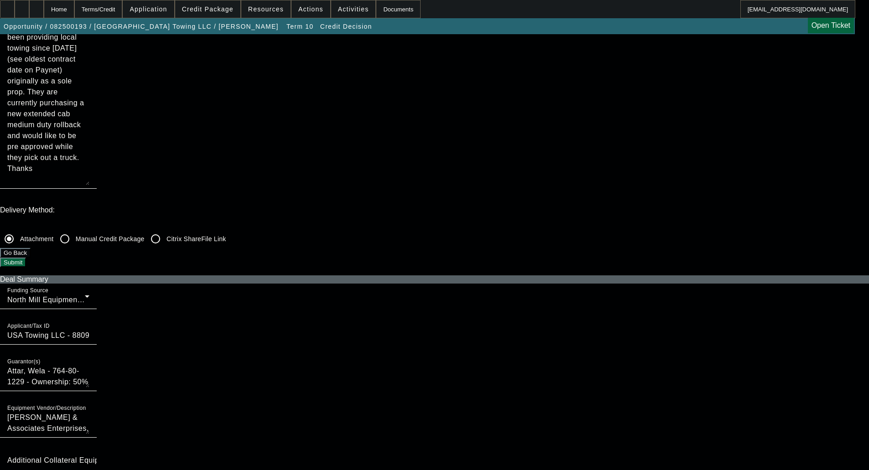
checkbox input "true"
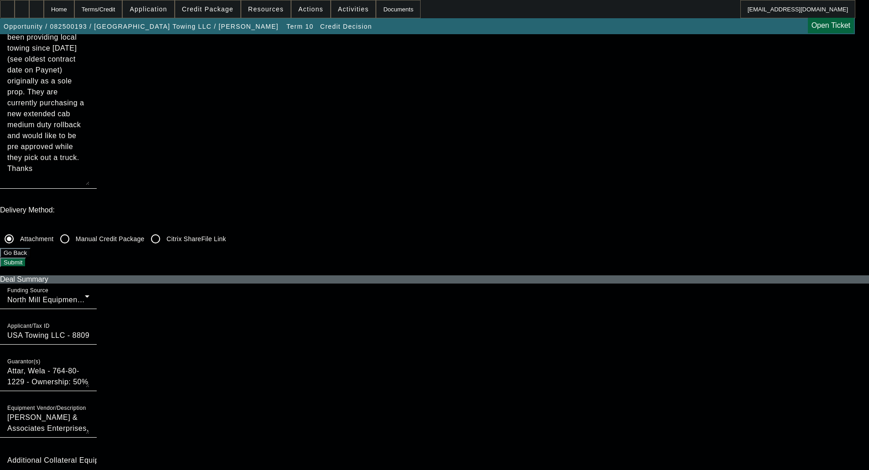
checkbox input "true"
checkbox input "false"
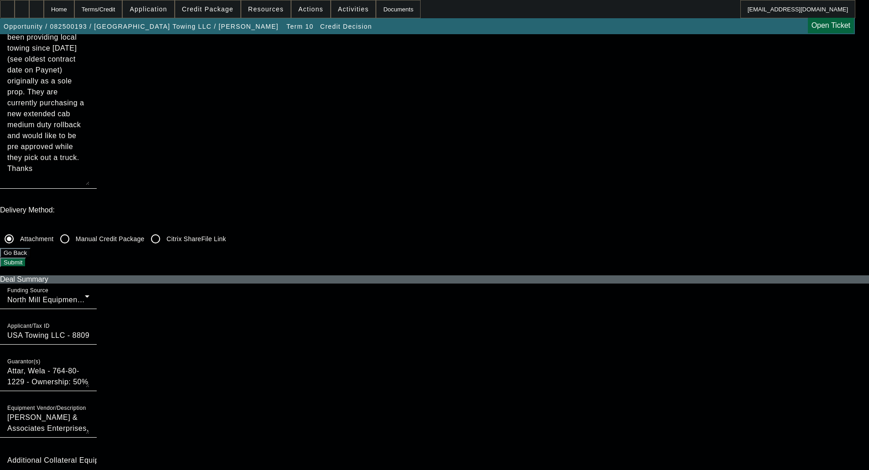
checkbox input "false"
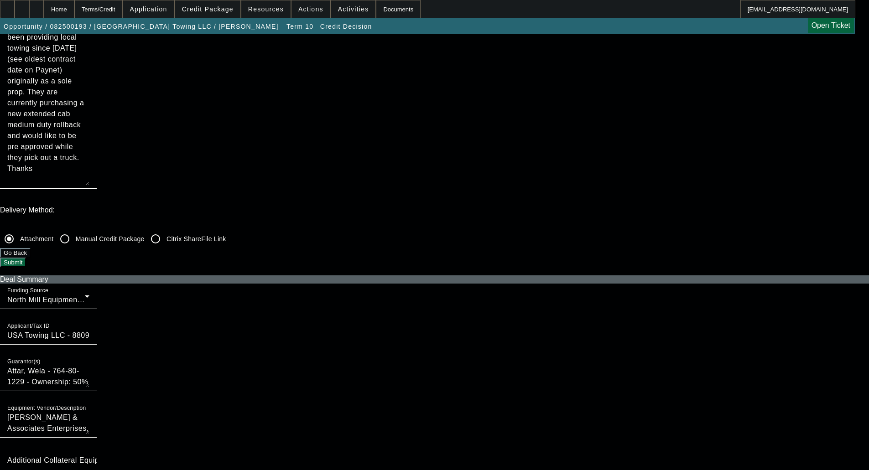
checkbox input "false"
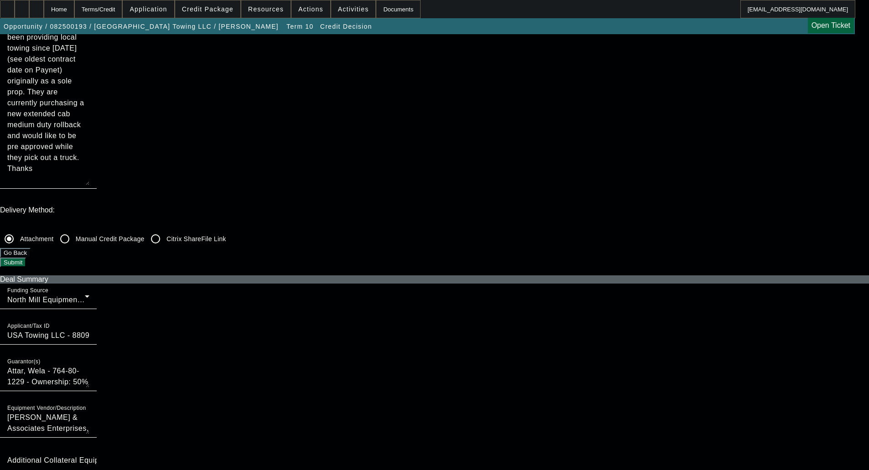
checkbox input "false"
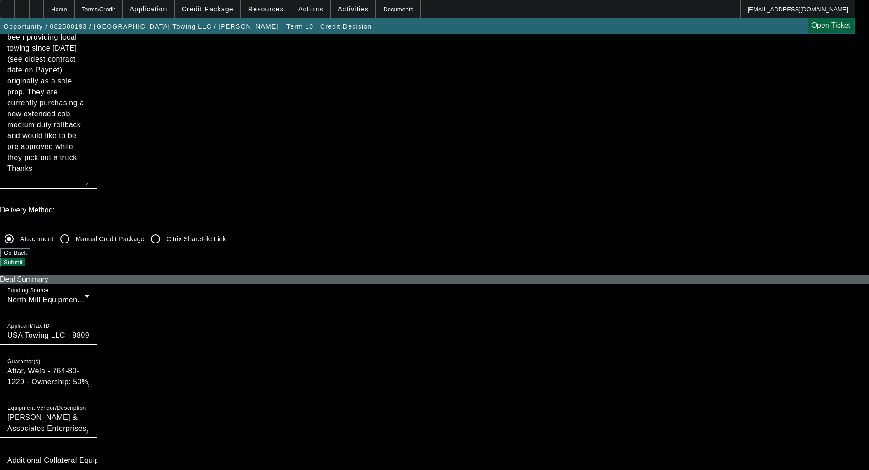
checkbox input "true"
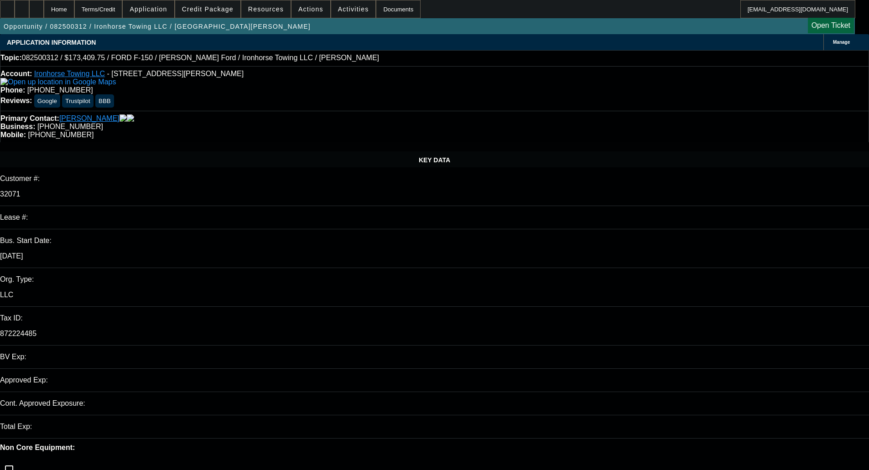
select select "0"
select select "3"
select select "0.1"
select select "4"
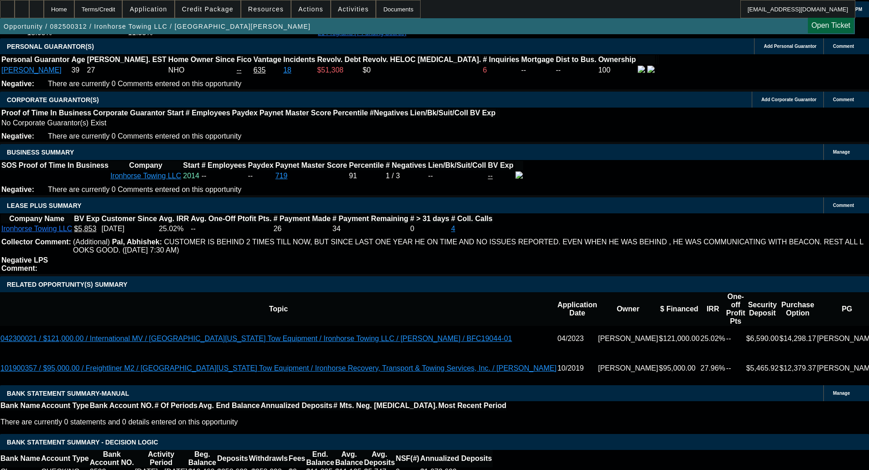
scroll to position [1547, 0]
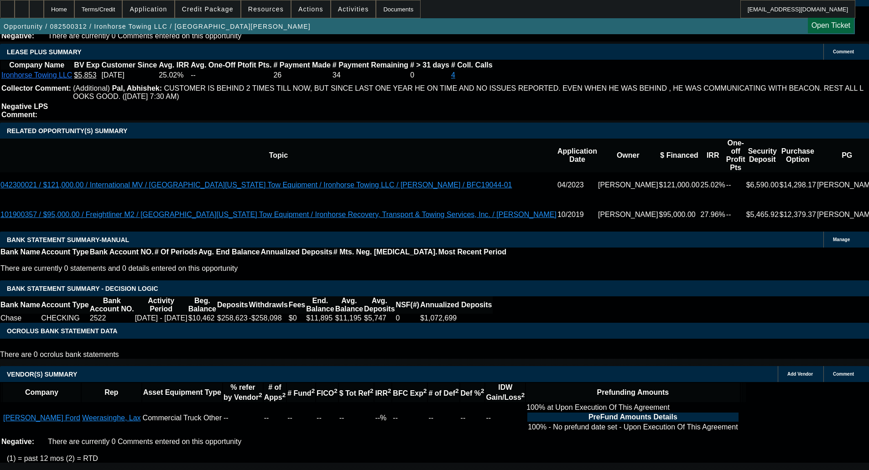
select select "4"
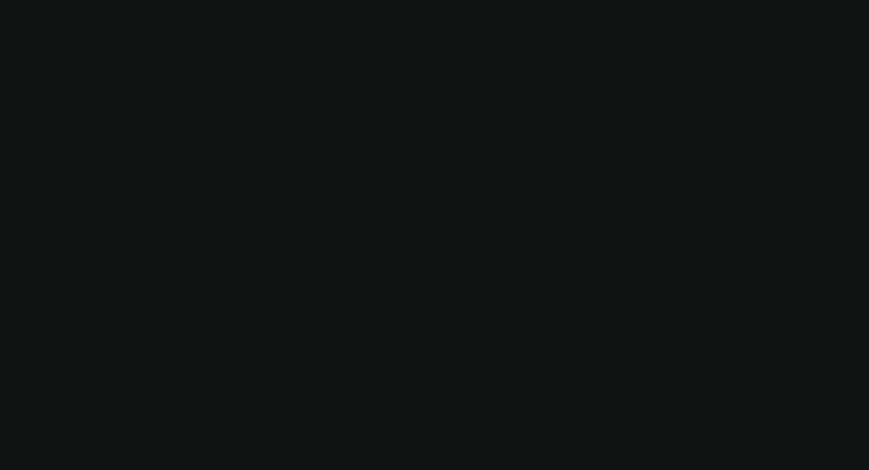
scroll to position [0, 0]
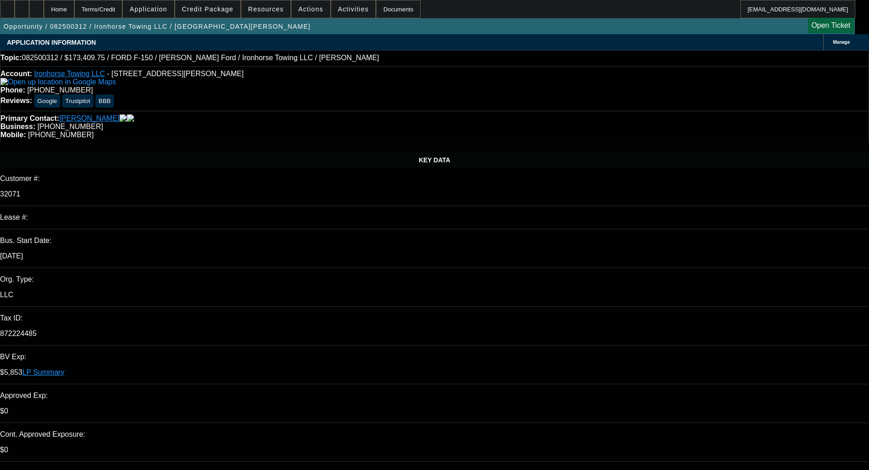
type input "04:16"
type input "04:24"
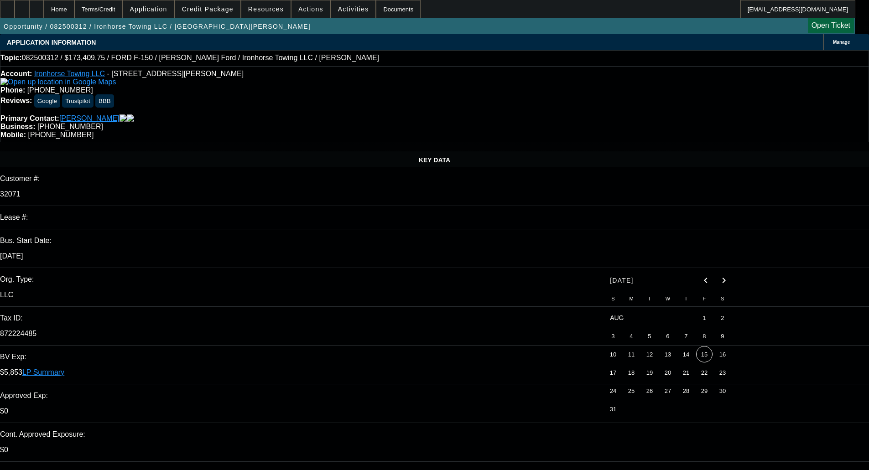
click at [703, 356] on span "15" at bounding box center [704, 354] width 16 height 16
type input "[DATE]"
paste textarea "We must pass on this request as this one falls below our minimum credit underwr…"
type textarea "DECLINED BY FINPAC - "We must pass on this request as this one falls below our …"
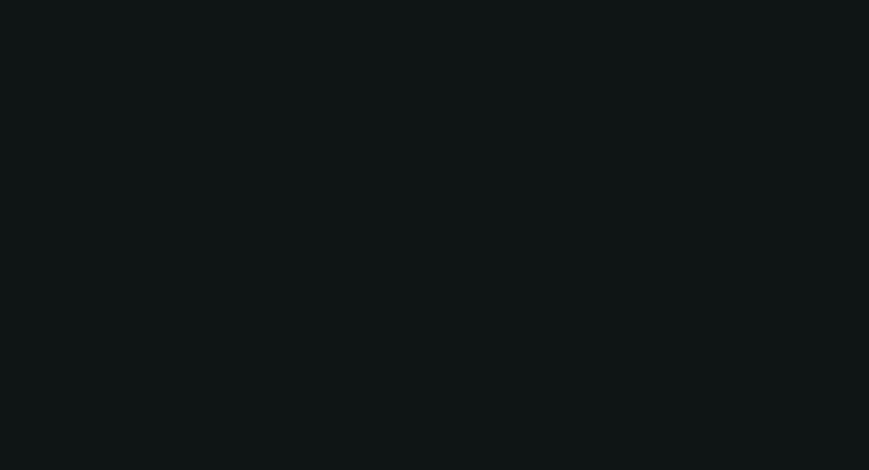
select select "0"
select select "3"
select select "0.1"
select select "4"
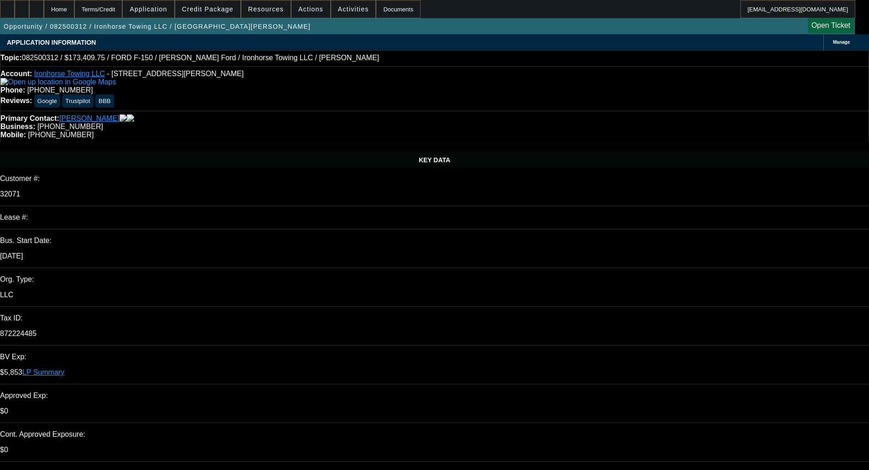
drag, startPoint x: 395, startPoint y: 70, endPoint x: 374, endPoint y: 65, distance: 21.7
click at [374, 62] on div "Topic: 082500312 / $173,409.75 / FORD F-150 / Ken Grody Ford / Ironhorse Towing…" at bounding box center [434, 58] width 868 height 8
drag, startPoint x: 403, startPoint y: 80, endPoint x: 389, endPoint y: 63, distance: 22.0
click at [387, 61] on div "Topic: 082500312 / $173,409.75 / FORD F-150 / Ken Grody Ford / Ironhorse Towing…" at bounding box center [434, 58] width 868 height 8
drag, startPoint x: 402, startPoint y: 81, endPoint x: 383, endPoint y: 61, distance: 27.4
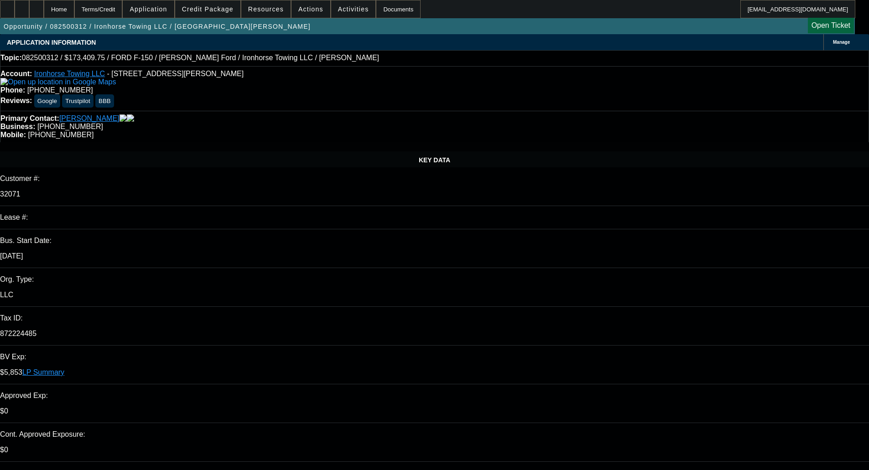
click at [383, 61] on div "Topic: 082500312 / $173,409.75 / FORD F-150 / Ken Grody Ford / Ironhorse Towing…" at bounding box center [434, 58] width 868 height 8
drag, startPoint x: 401, startPoint y: 83, endPoint x: 373, endPoint y: 60, distance: 35.7
click at [373, 60] on div "Topic: 082500312 / $173,409.75 / FORD F-150 / Ken Grody Ford / Ironhorse Towing…" at bounding box center [434, 58] width 868 height 8
select select "0"
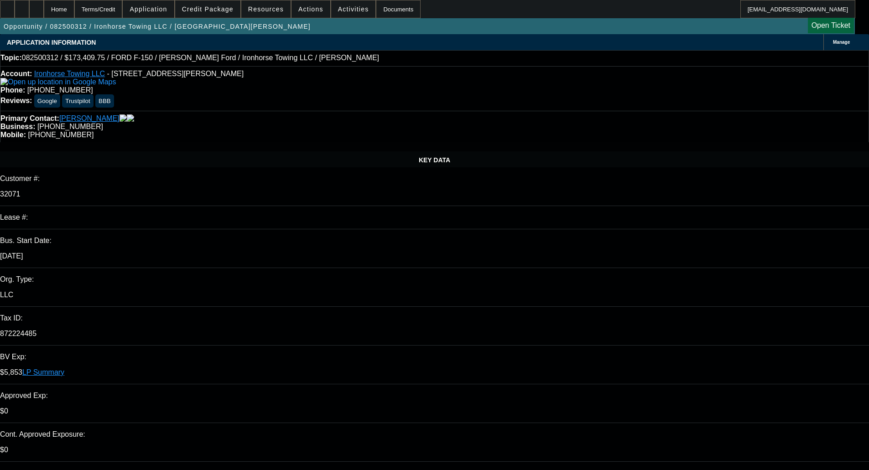
select select "3"
select select "0.1"
select select "4"
select select "0"
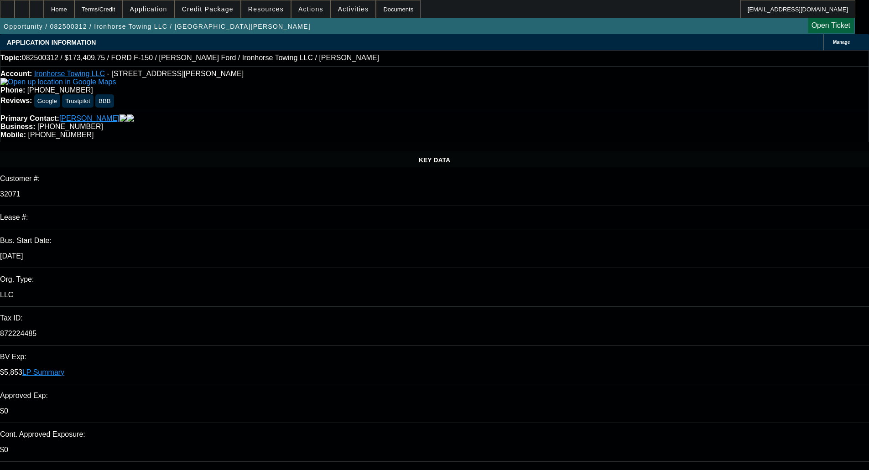
select select "3"
select select "0.1"
select select "4"
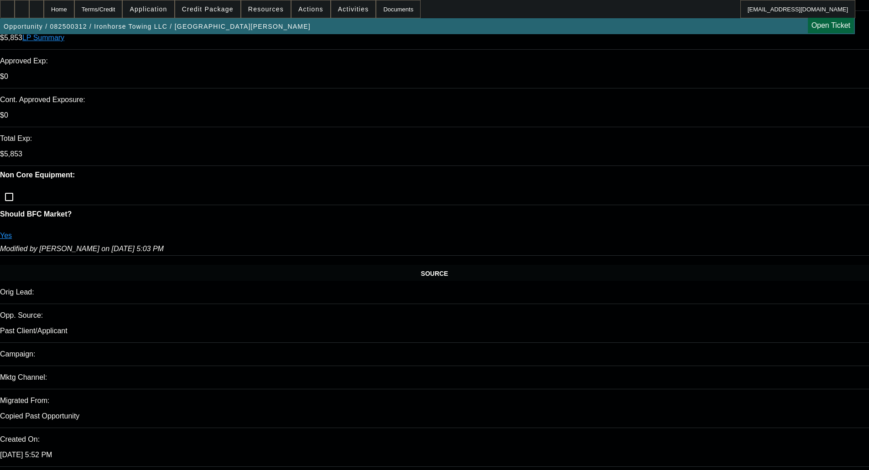
scroll to position [228, 0]
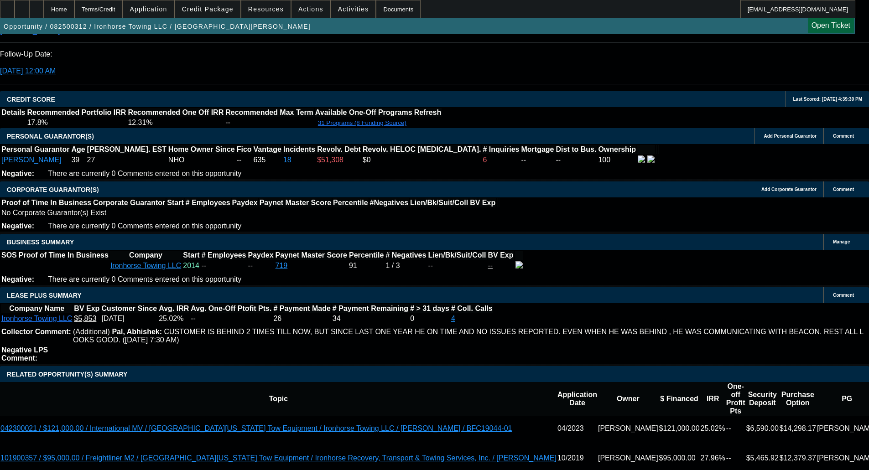
scroll to position [1547, 0]
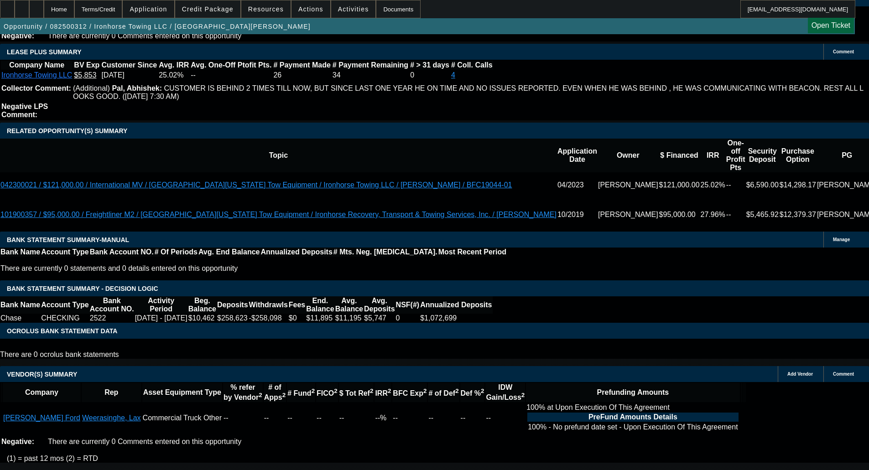
select select "6"
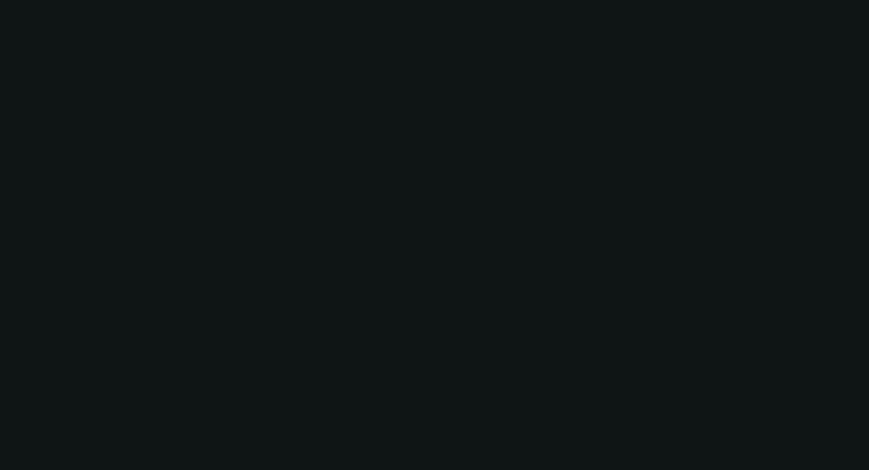
scroll to position [0, 0]
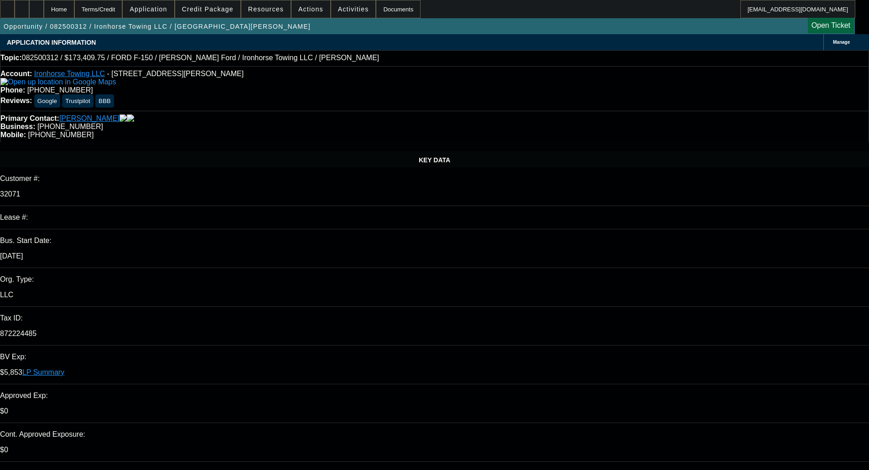
type textarea "The revolving credit won't qualify for NMEF."
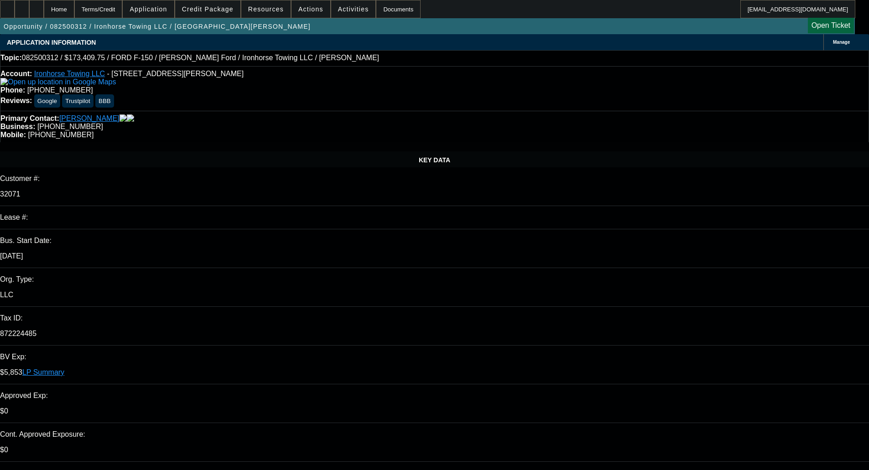
checkbox input "true"
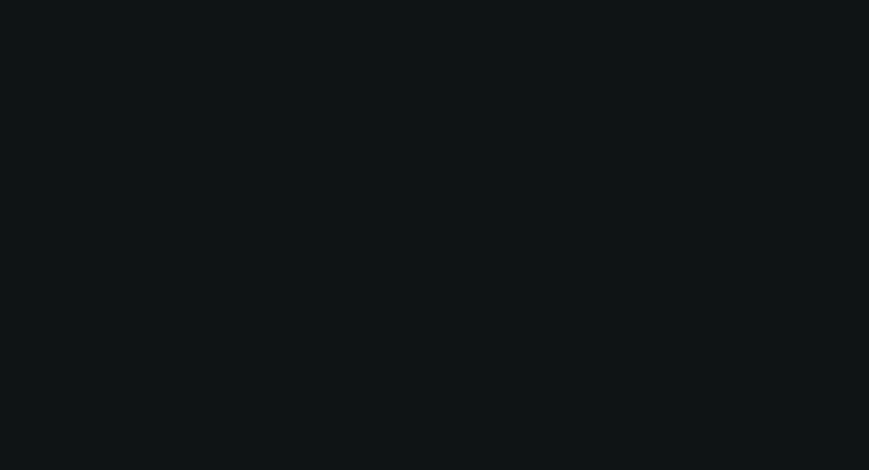
select select "0"
select select "3"
select select "0.1"
select select "4"
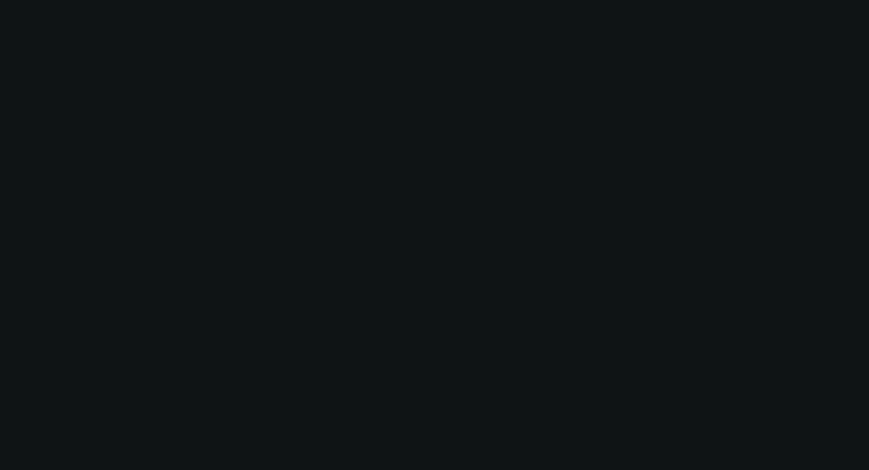
select select "0"
select select "3"
select select "0.1"
select select "4"
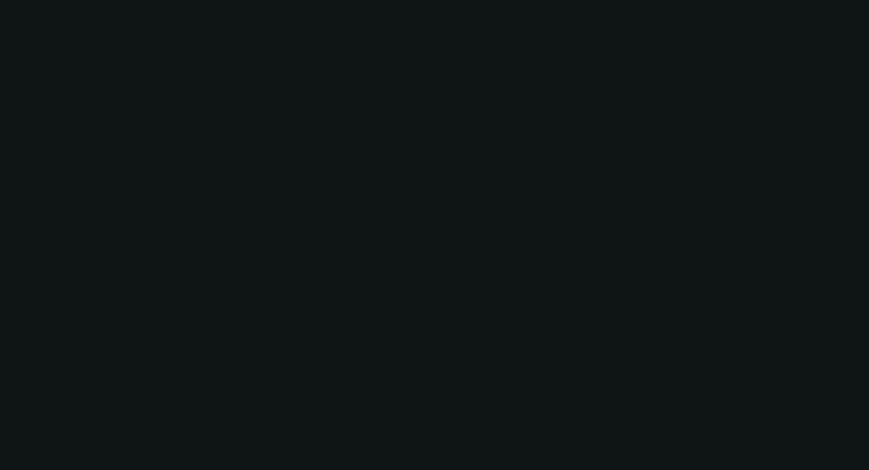
select select "0"
select select "3"
select select "0.1"
select select "4"
